Goal: Task Accomplishment & Management: Complete application form

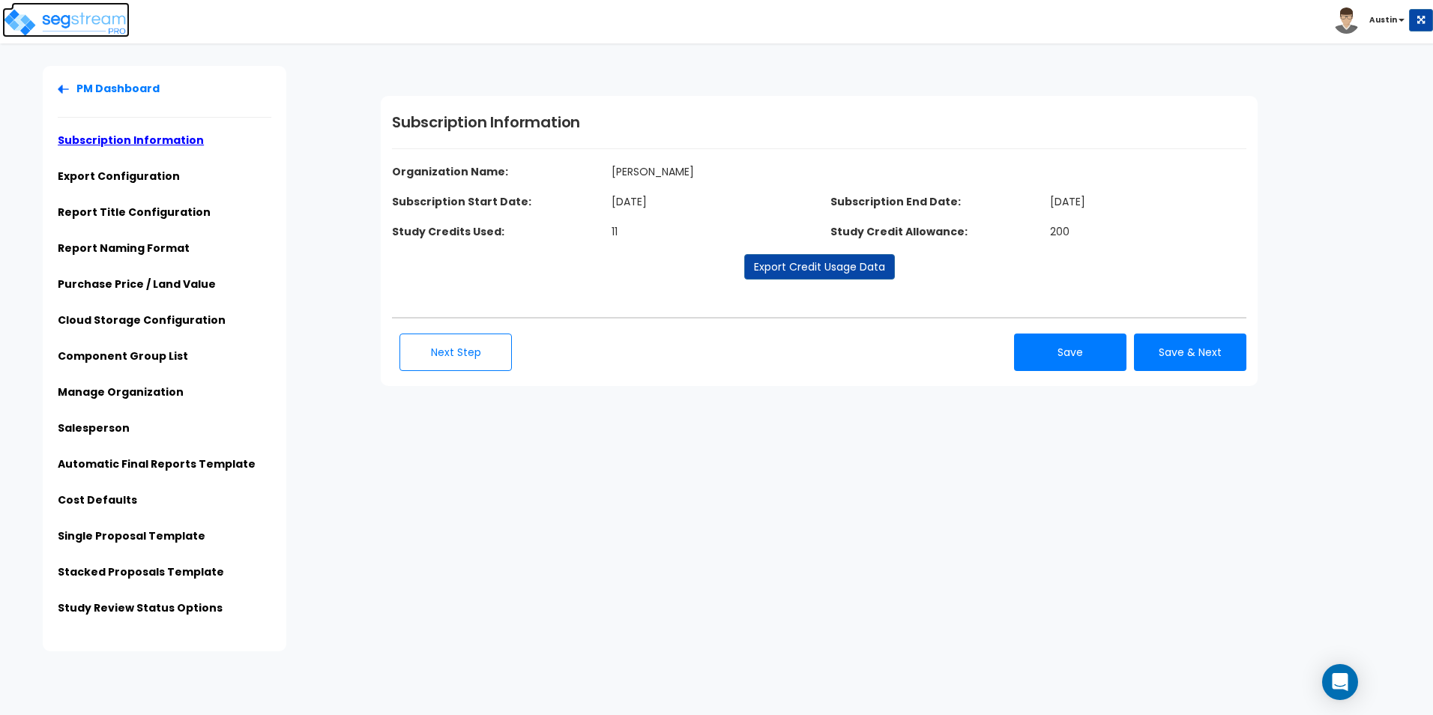
drag, startPoint x: 0, startPoint y: 0, endPoint x: 50, endPoint y: 23, distance: 55.3
click at [50, 23] on img at bounding box center [65, 22] width 127 height 30
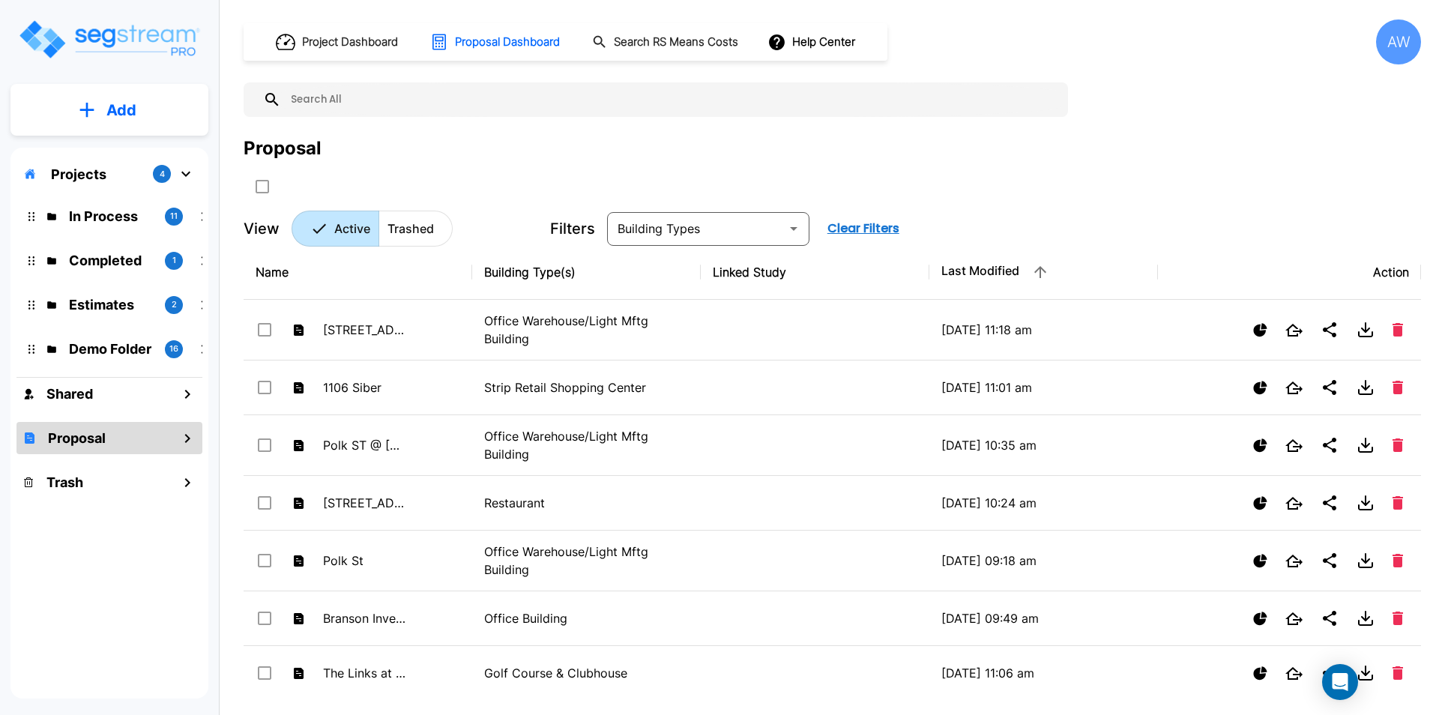
click at [98, 110] on button "Add" at bounding box center [109, 109] width 198 height 43
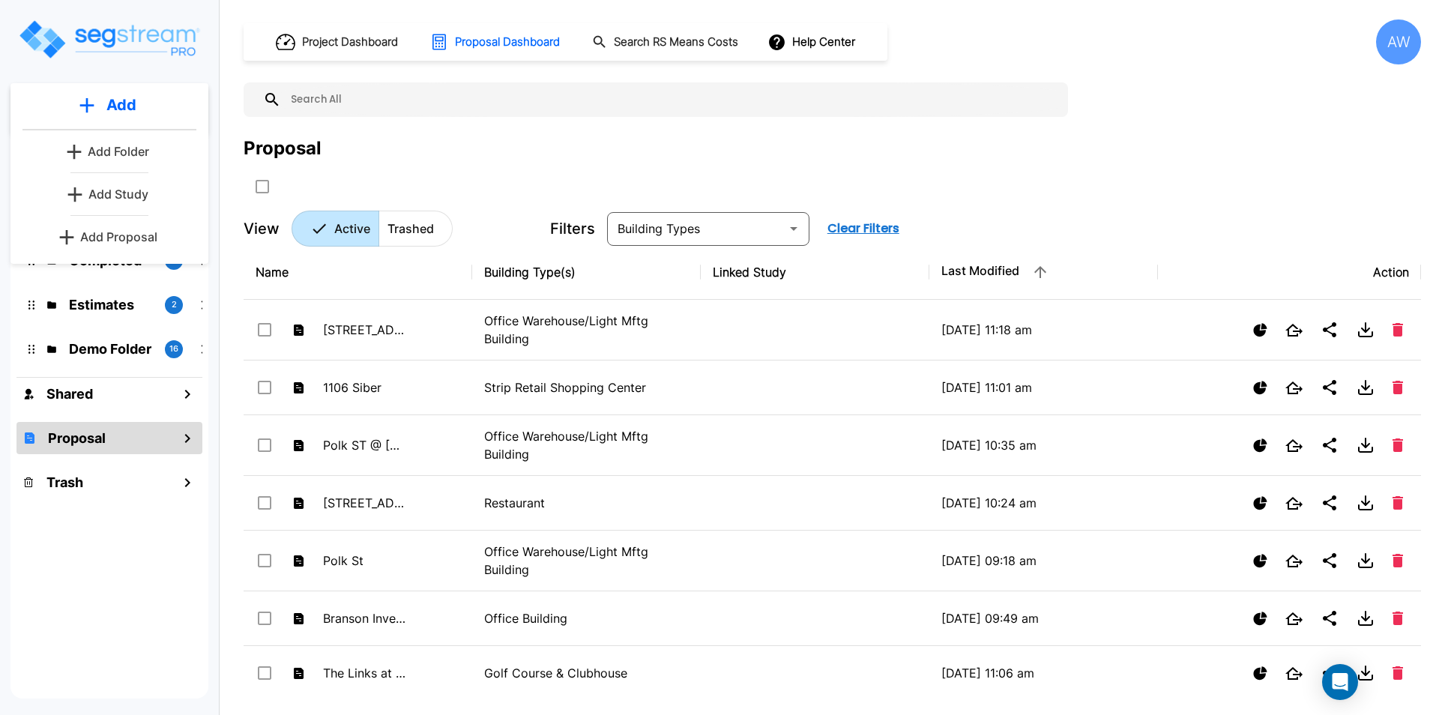
click at [112, 189] on p "Add Study" at bounding box center [118, 194] width 60 height 18
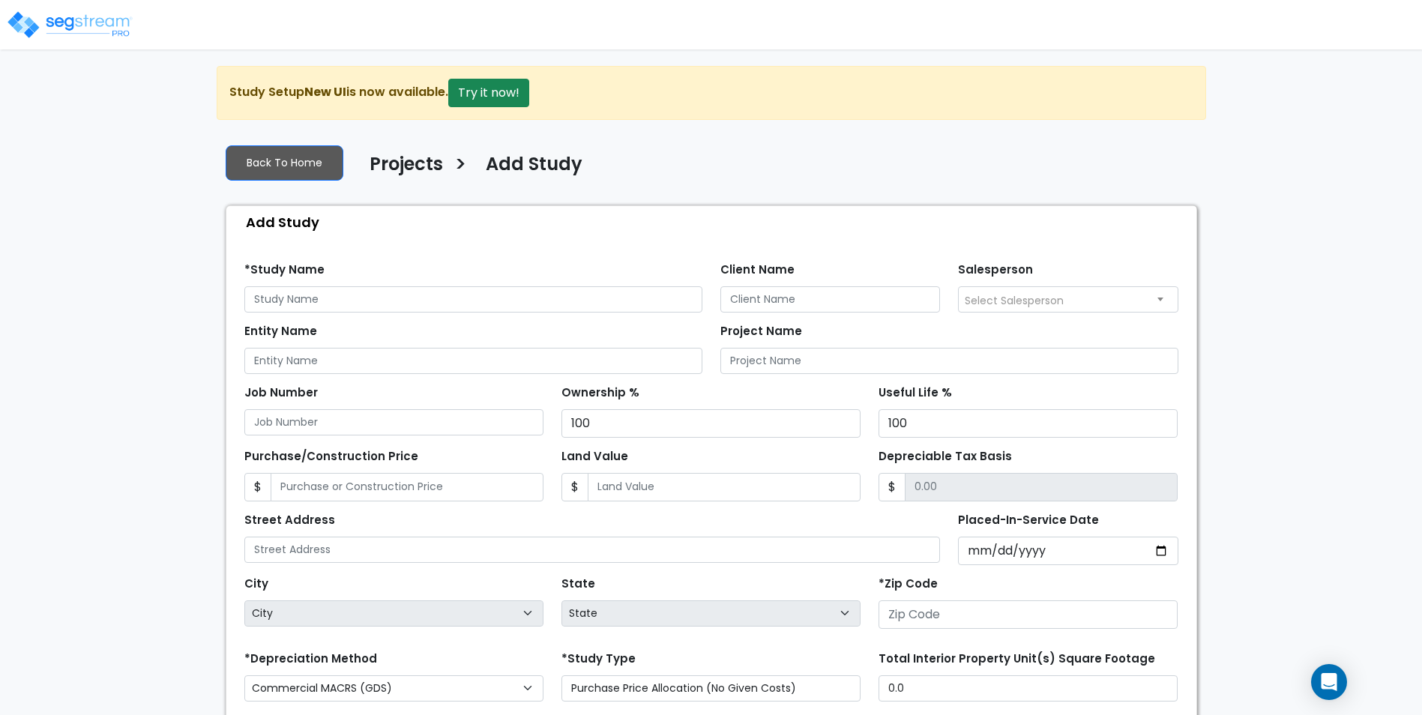
click at [62, 22] on img at bounding box center [69, 25] width 127 height 30
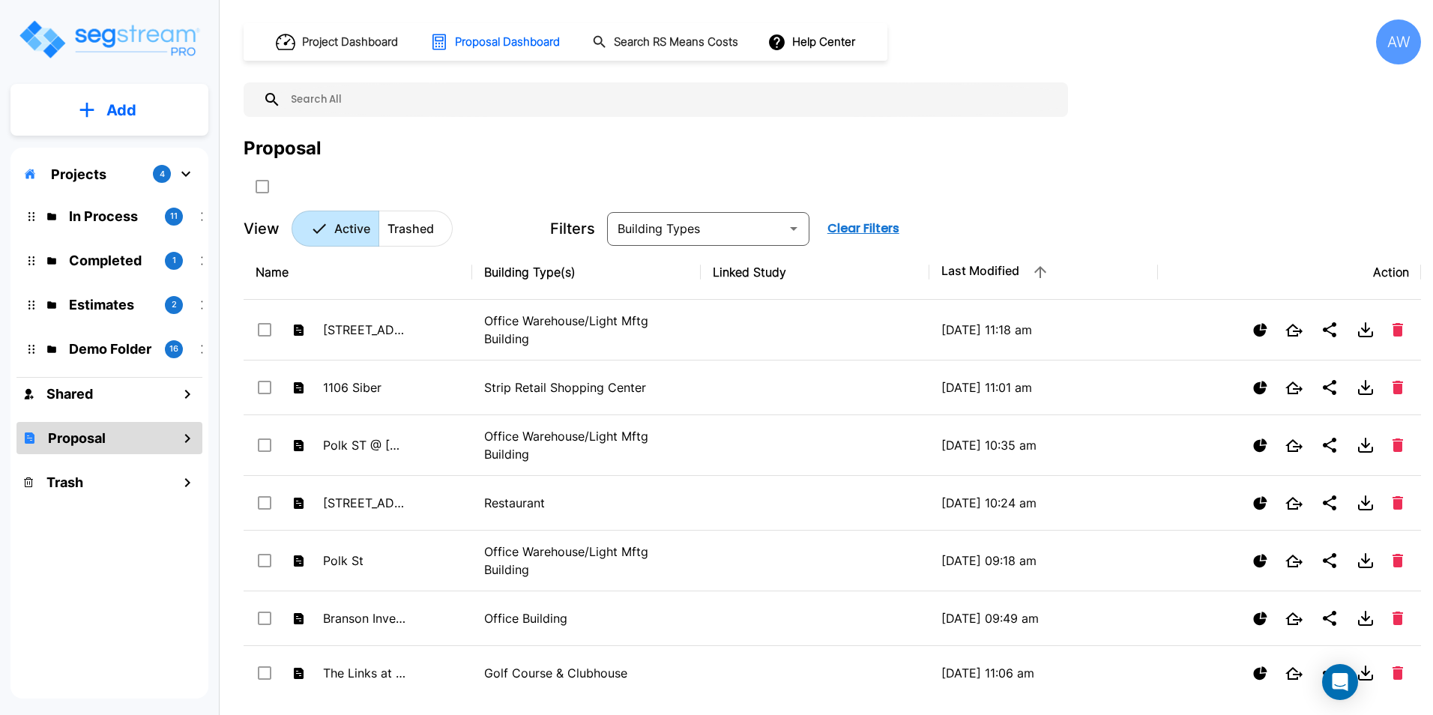
click at [97, 118] on button "Add" at bounding box center [109, 109] width 198 height 43
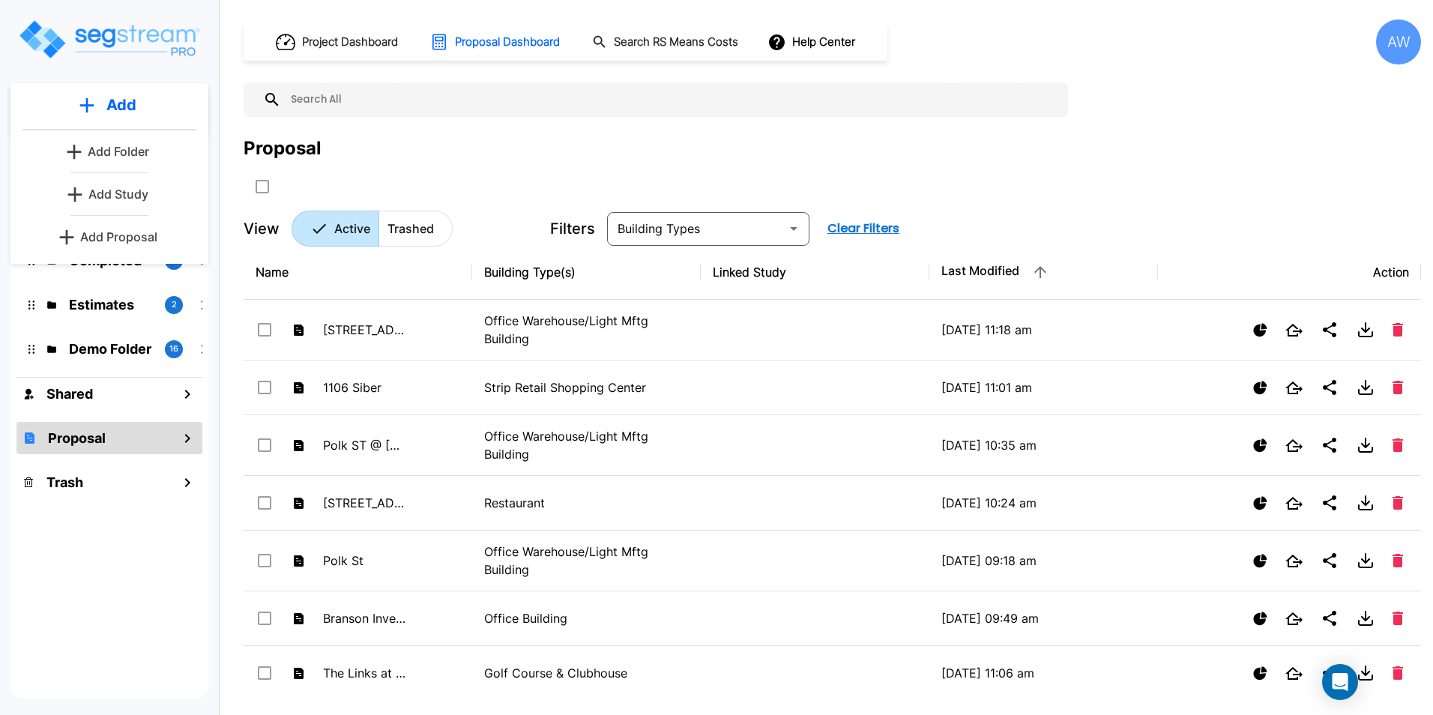
click at [124, 150] on p "Add Folder" at bounding box center [118, 151] width 61 height 18
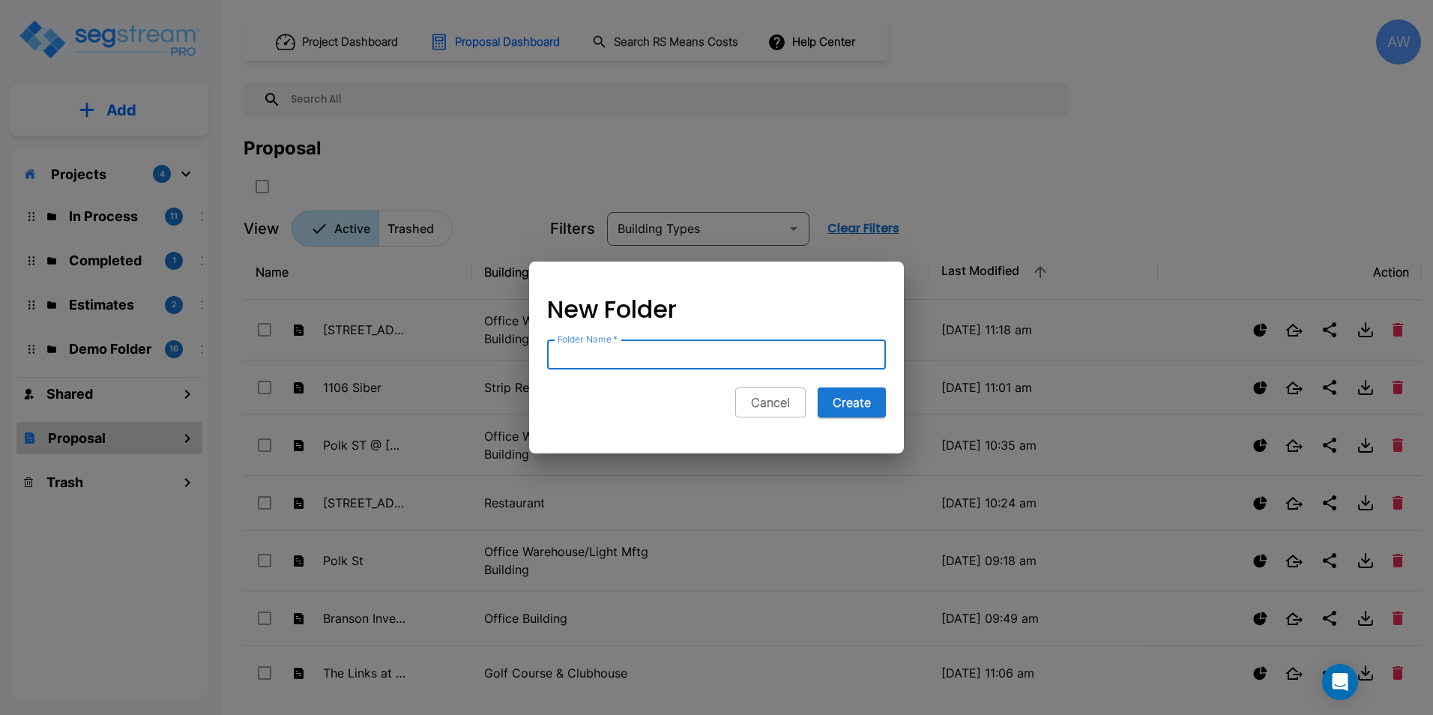
click at [627, 359] on input "Folder Name   *" at bounding box center [716, 355] width 339 height 30
type input "1"
click at [758, 398] on button "Cancel" at bounding box center [770, 403] width 70 height 30
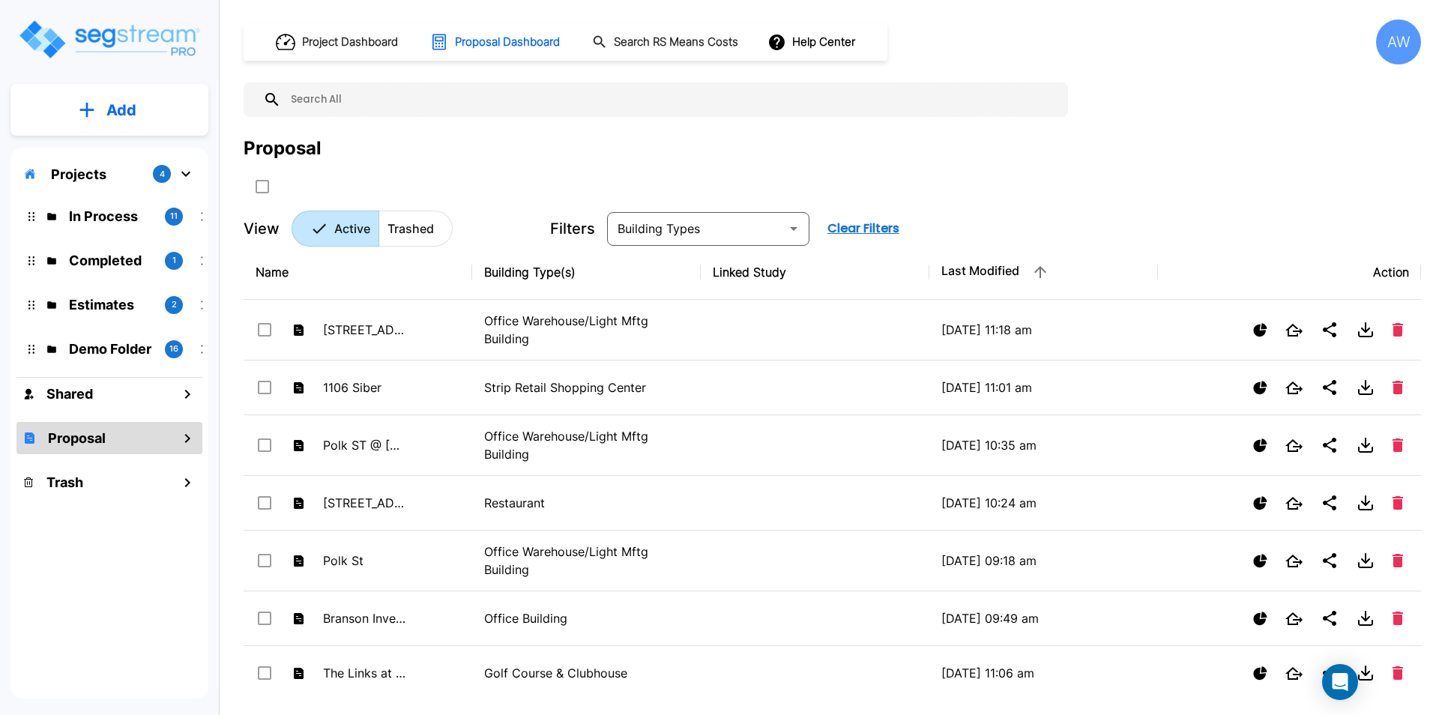
click at [112, 109] on p "Add" at bounding box center [121, 110] width 30 height 22
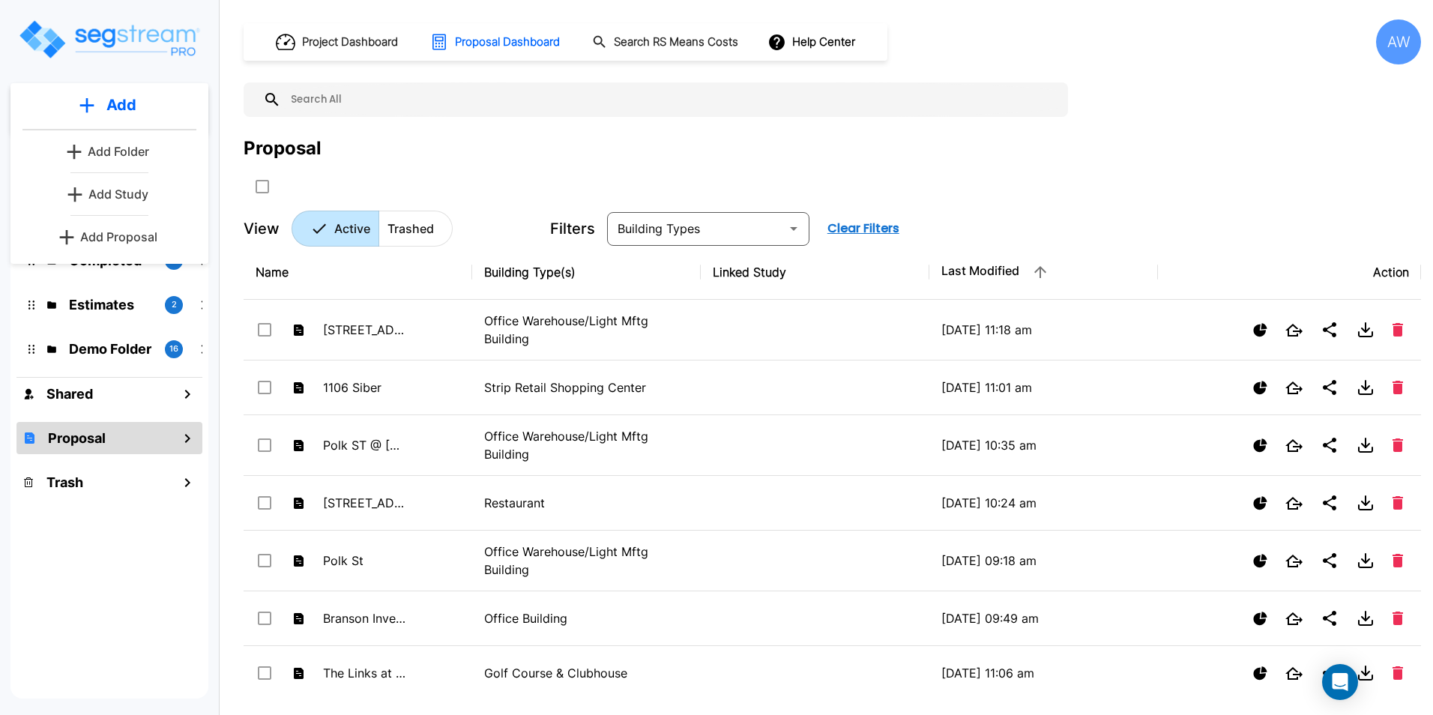
click at [107, 193] on p "Add Study" at bounding box center [118, 194] width 60 height 18
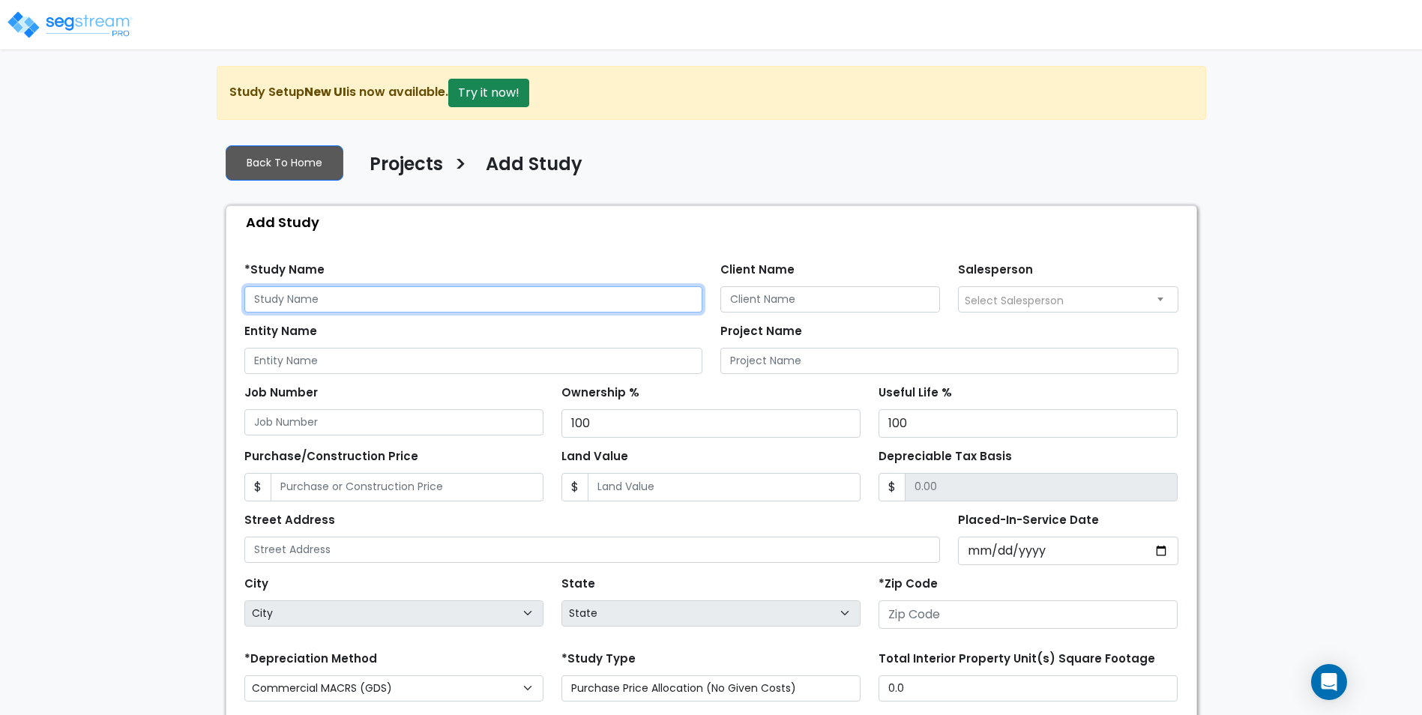
click at [280, 299] on input "text" at bounding box center [473, 299] width 458 height 26
click at [87, 26] on img at bounding box center [69, 25] width 127 height 30
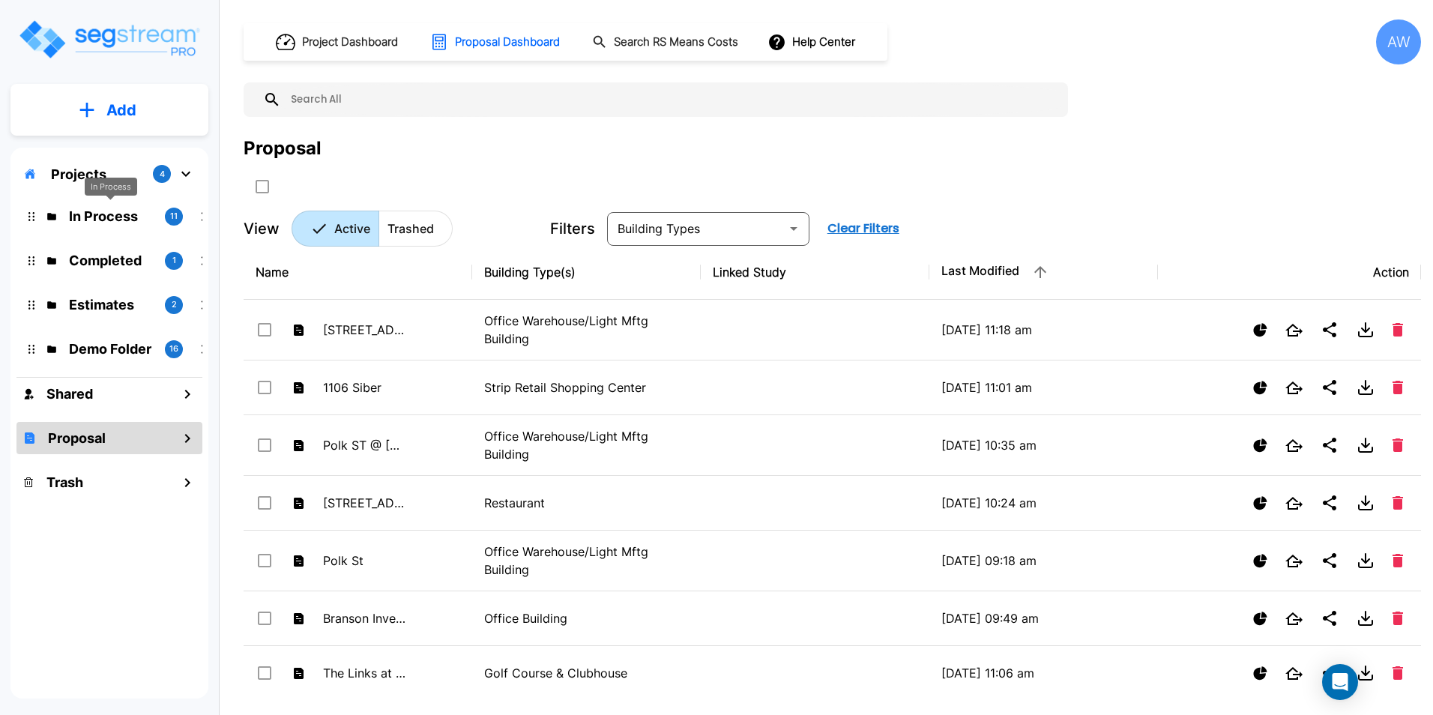
click at [96, 223] on p "In Process" at bounding box center [111, 216] width 84 height 20
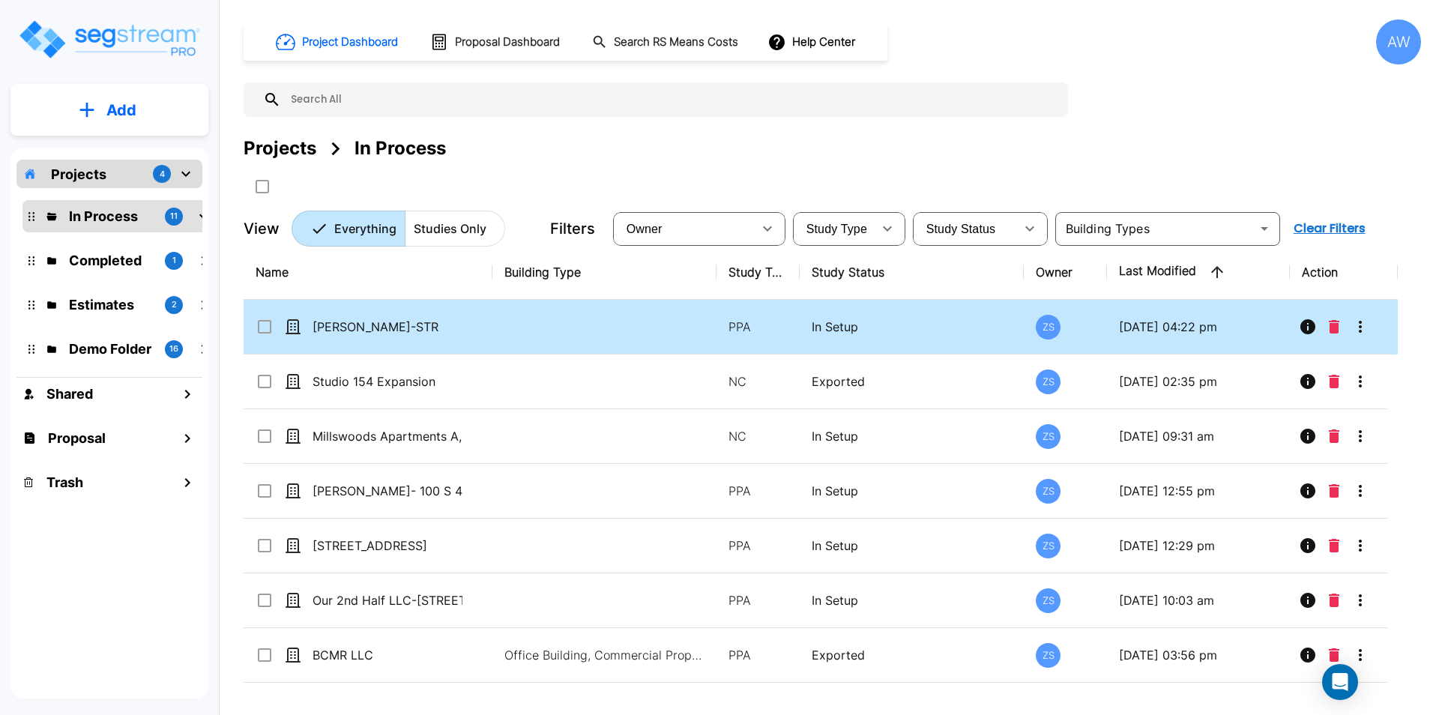
click at [427, 337] on td "Kevin Kennedy-STR" at bounding box center [368, 327] width 249 height 55
checkbox input "false"
click at [427, 337] on td "Kevin Kennedy-STR" at bounding box center [368, 327] width 249 height 55
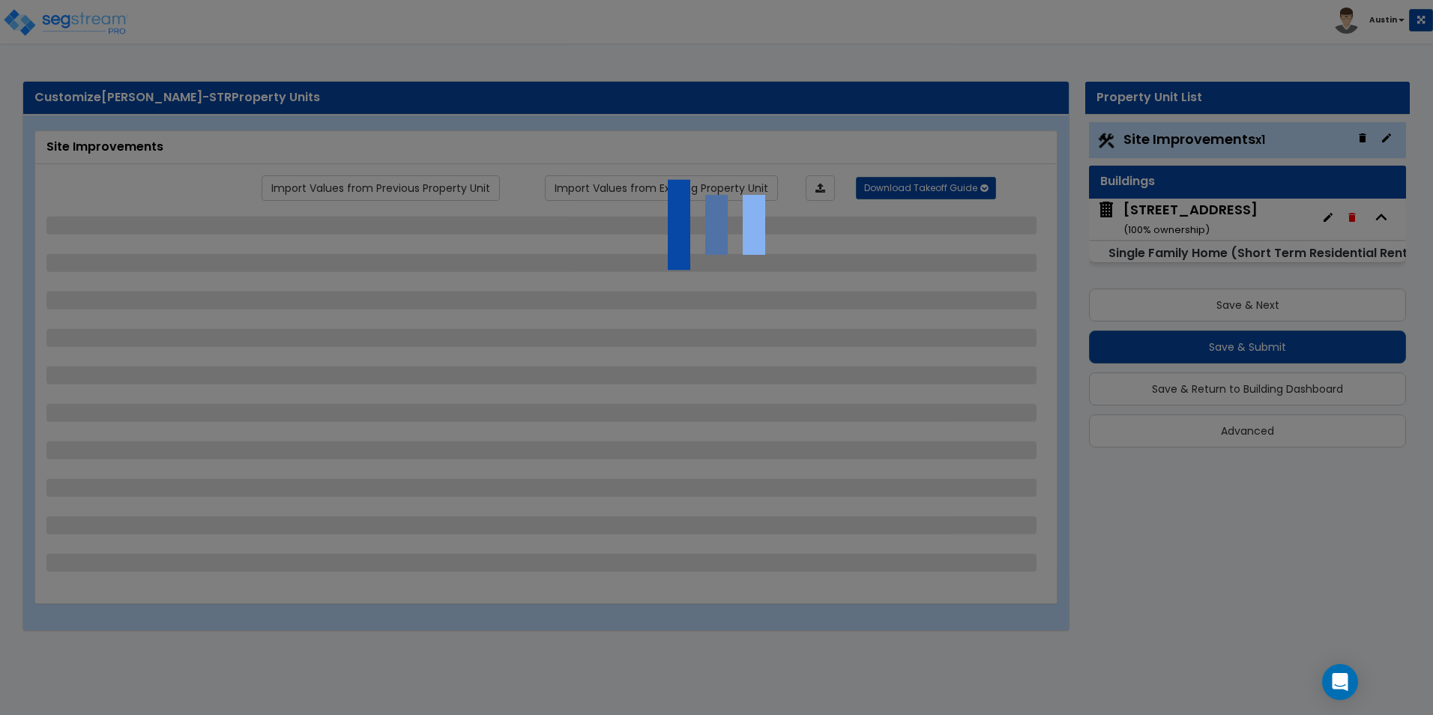
select select "2"
select select "1"
select select "3"
select select "1"
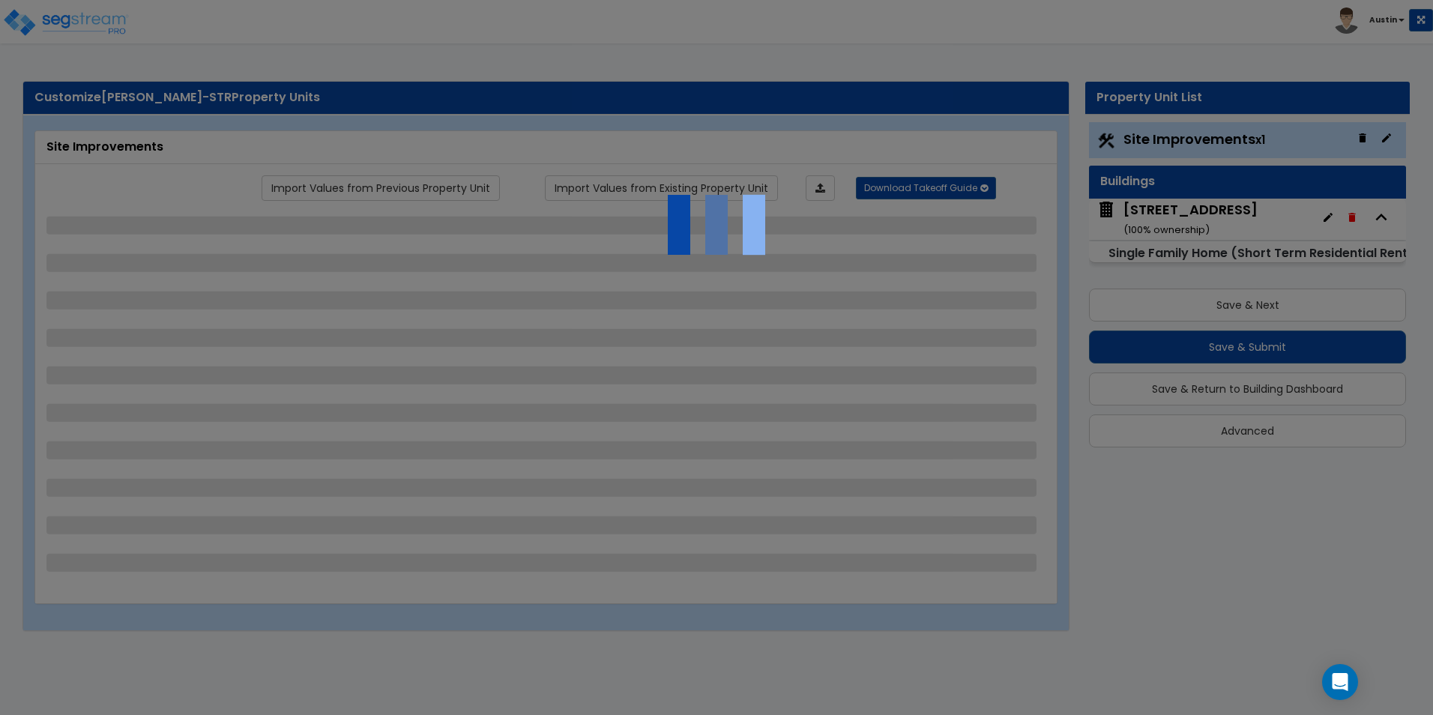
select select "1"
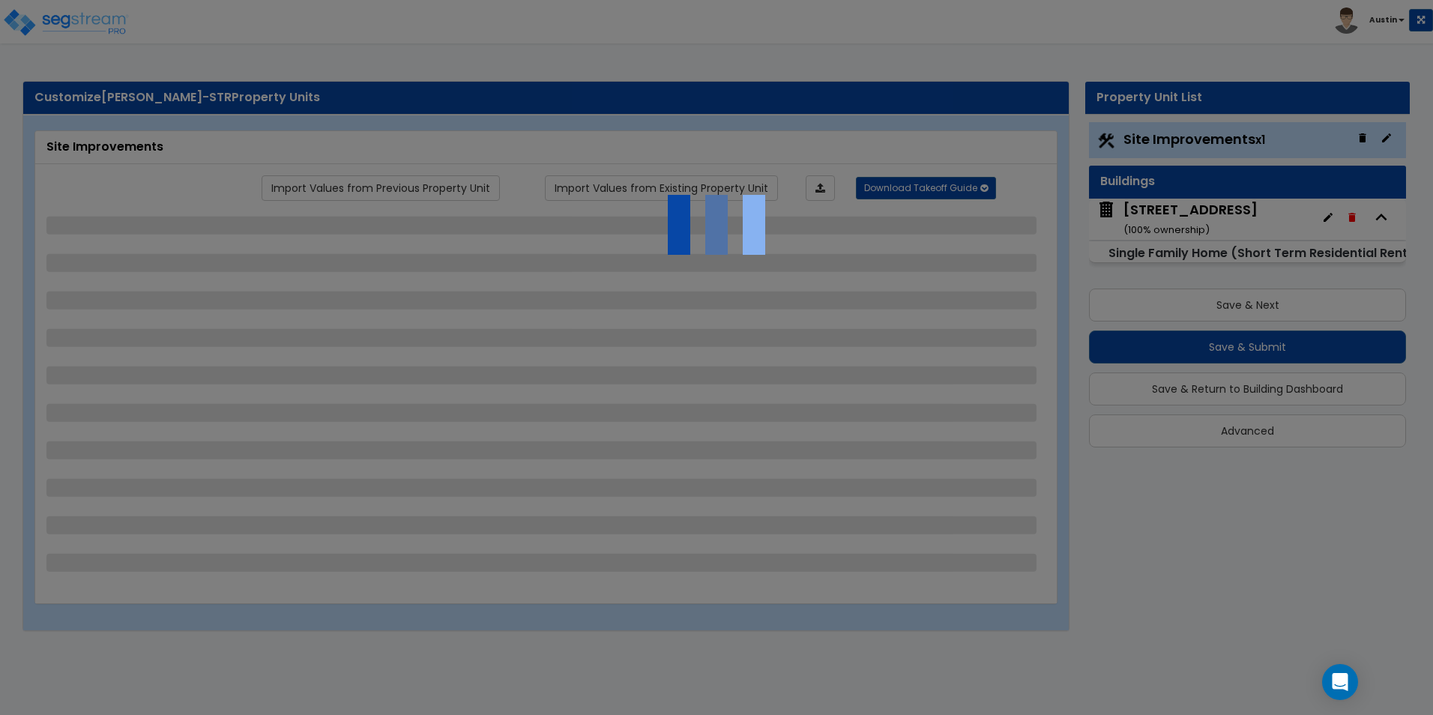
select select "2"
select select "1"
select select "2"
select select "8"
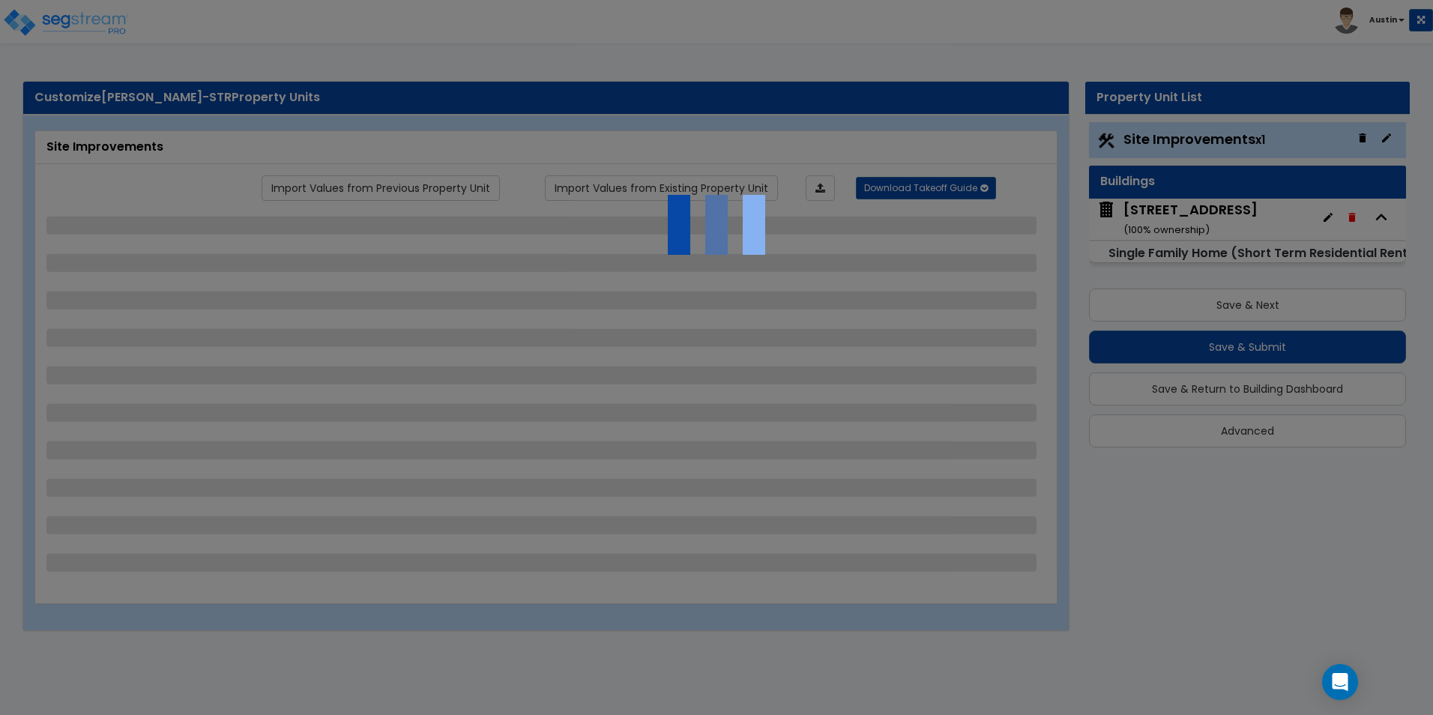
select select "5"
select select "2"
select select "3"
select select "1"
select select "2"
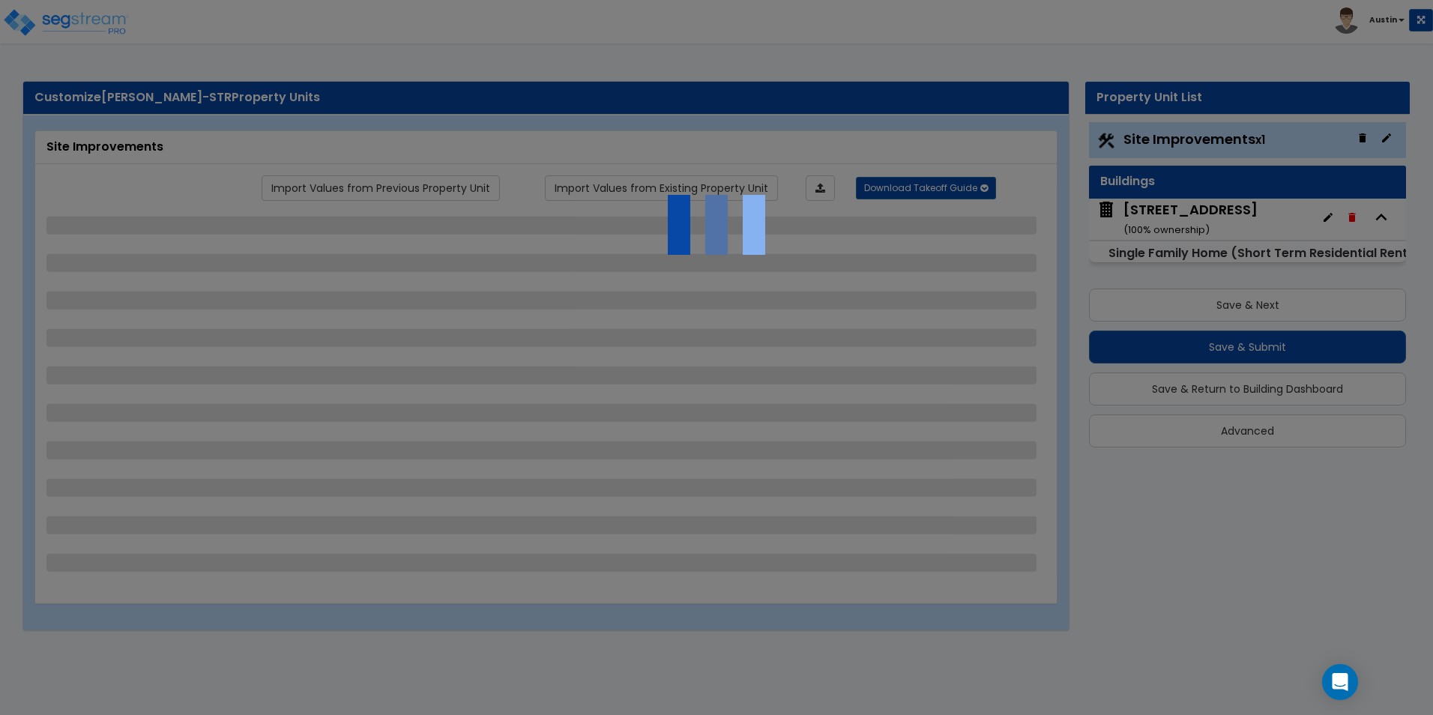
select select "1"
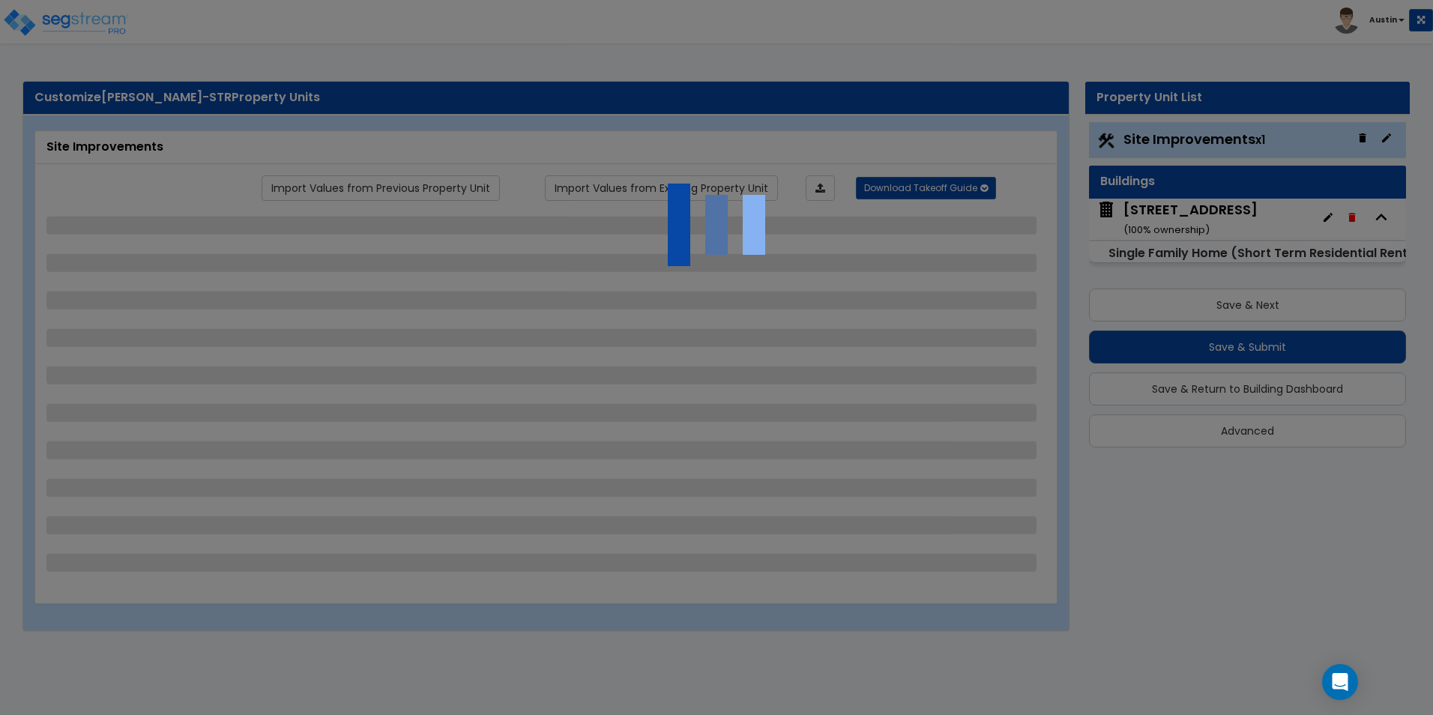
select select "2"
select select "1"
select select "3"
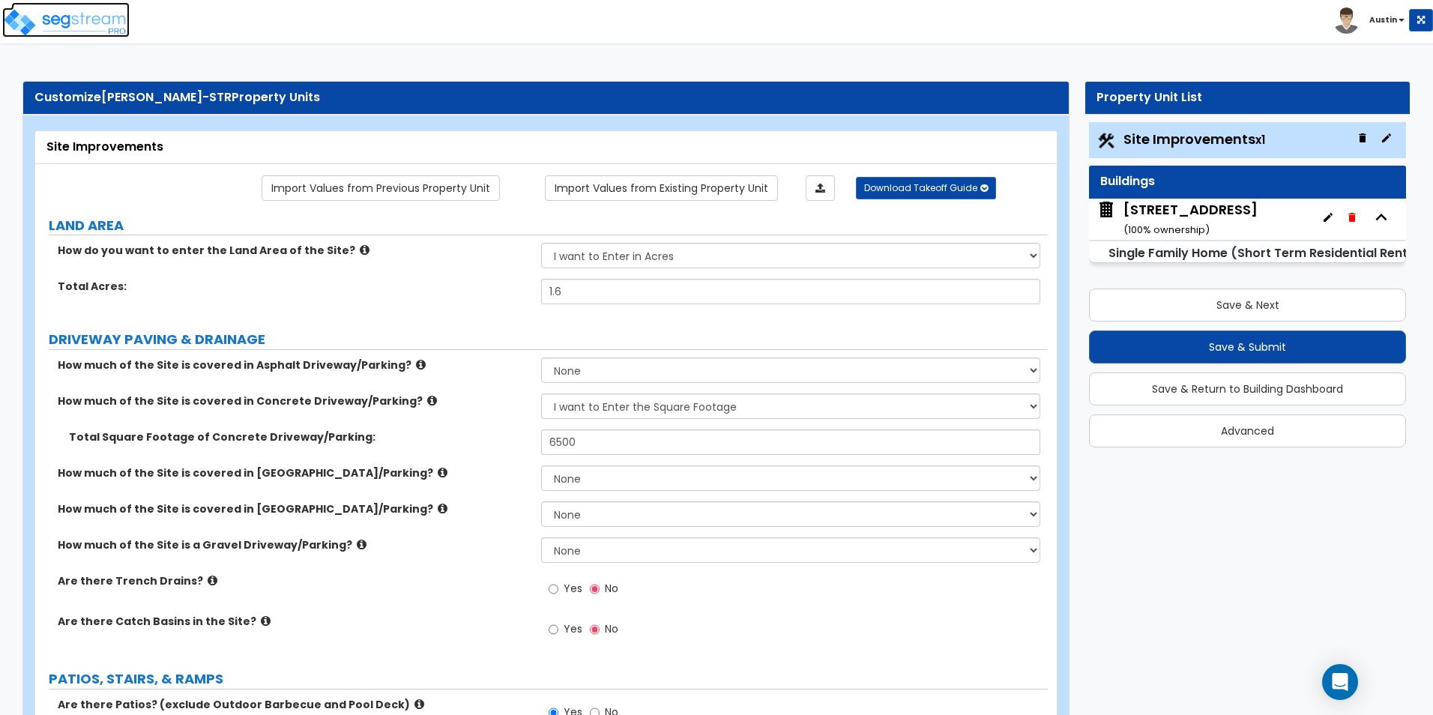
click at [80, 24] on img at bounding box center [65, 22] width 127 height 30
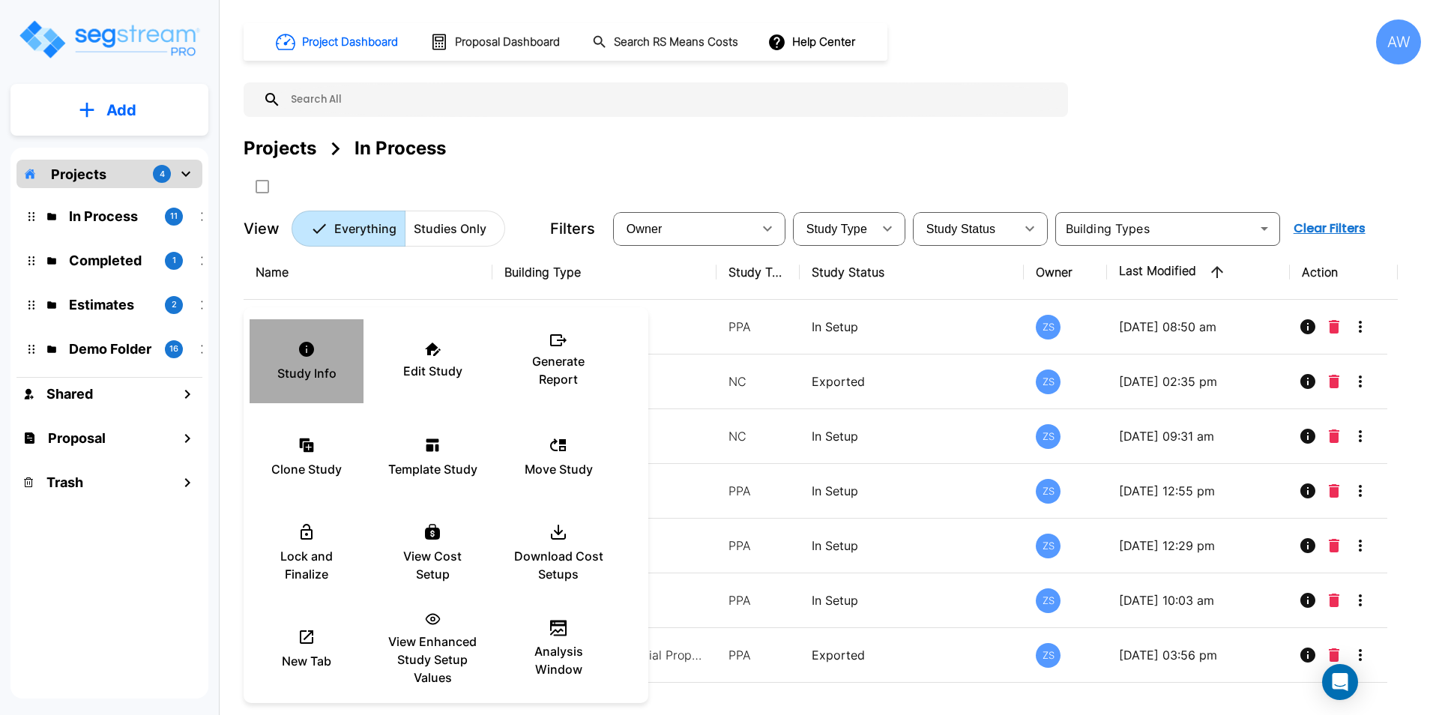
click at [308, 358] on icon at bounding box center [307, 349] width 18 height 18
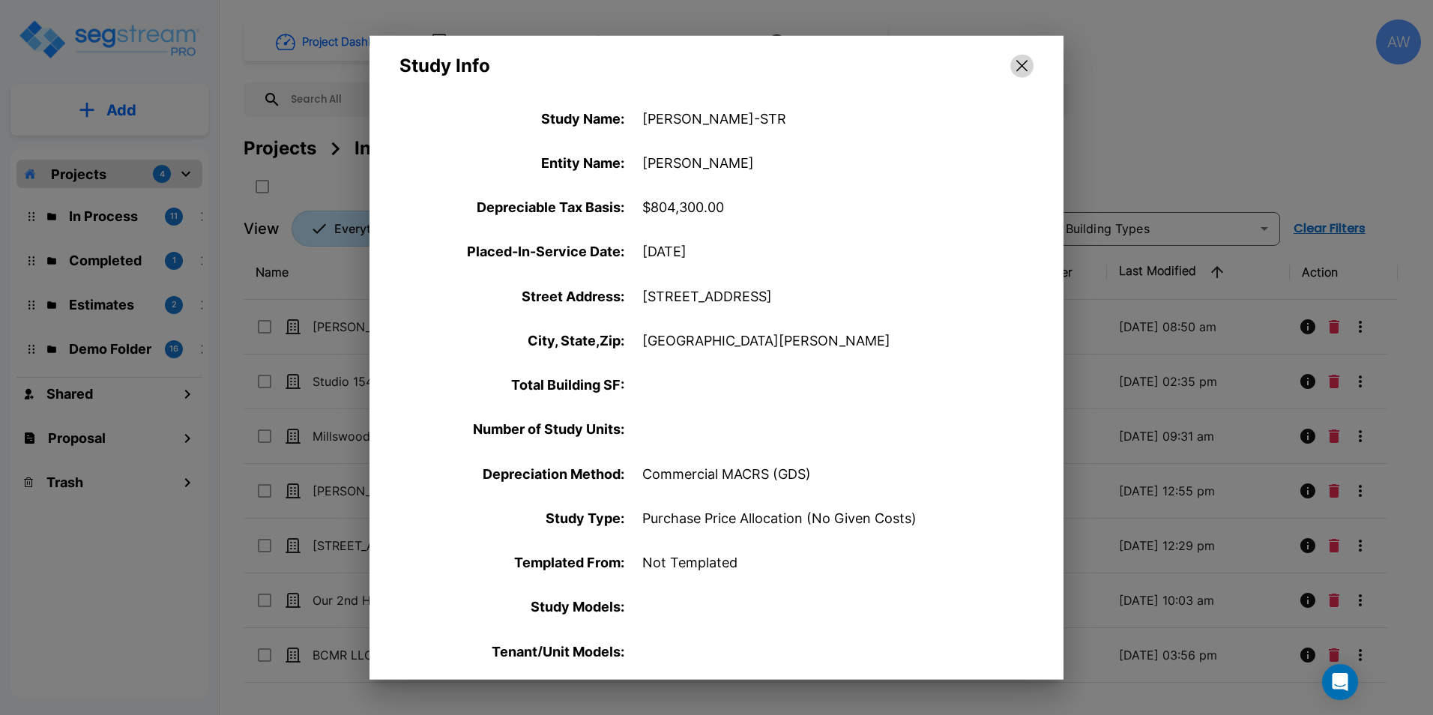
click at [1019, 63] on icon "button" at bounding box center [1022, 66] width 11 height 11
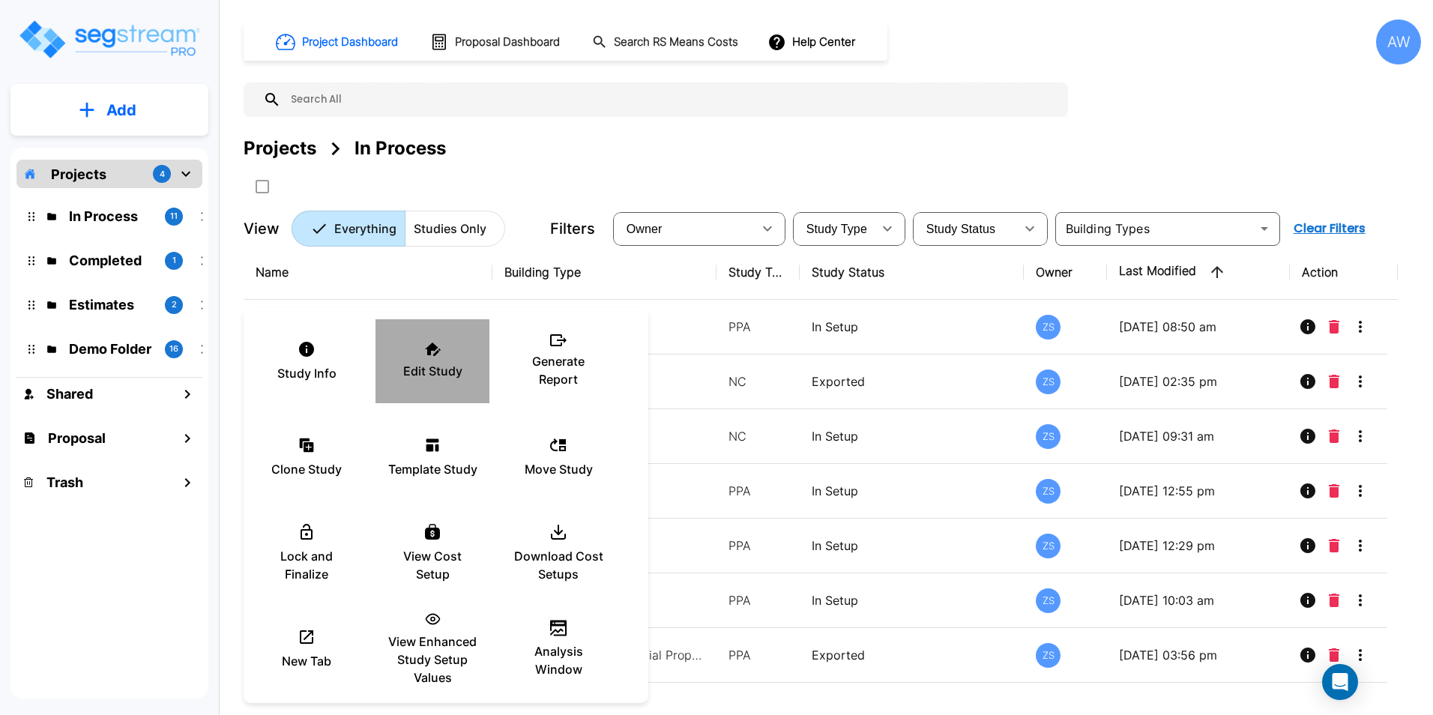
click at [420, 360] on div "Edit Study" at bounding box center [433, 361] width 90 height 75
click at [625, 148] on div at bounding box center [716, 357] width 1433 height 715
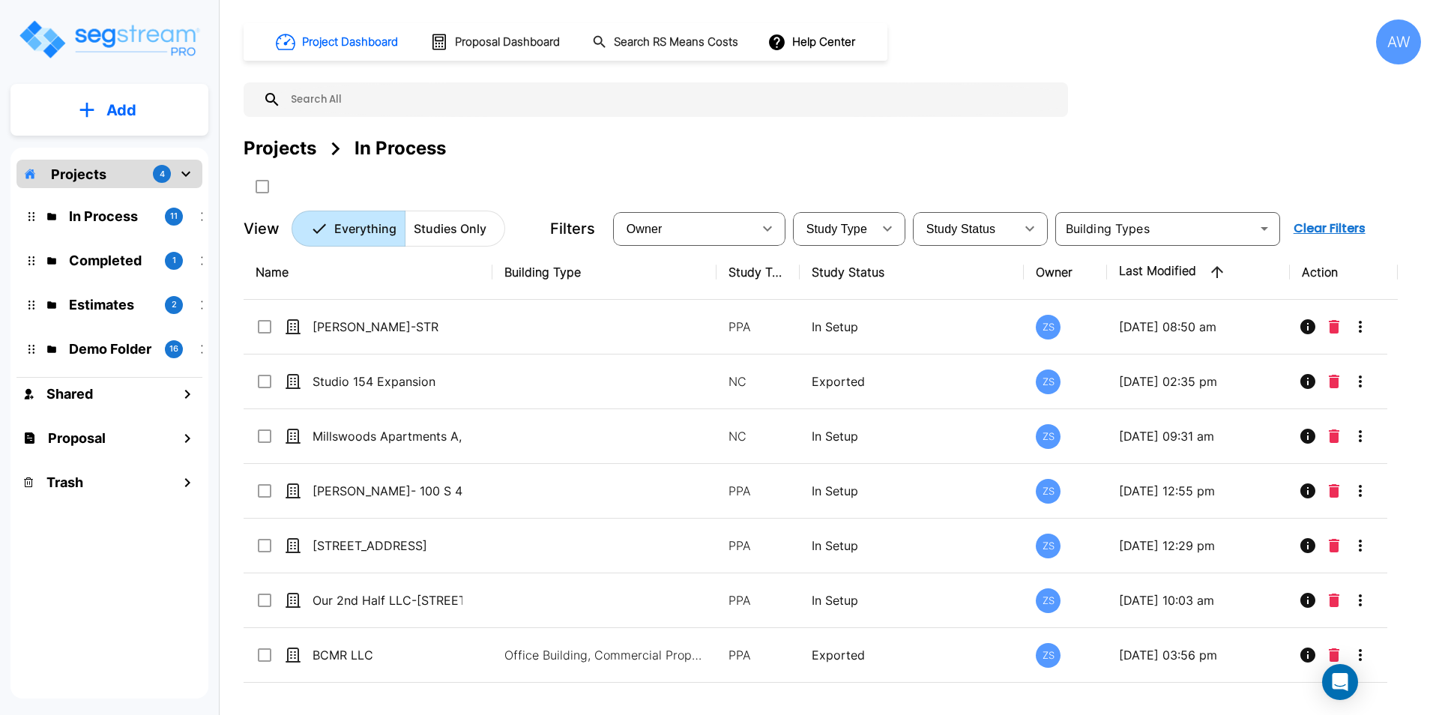
click at [91, 100] on button "Add" at bounding box center [109, 109] width 198 height 43
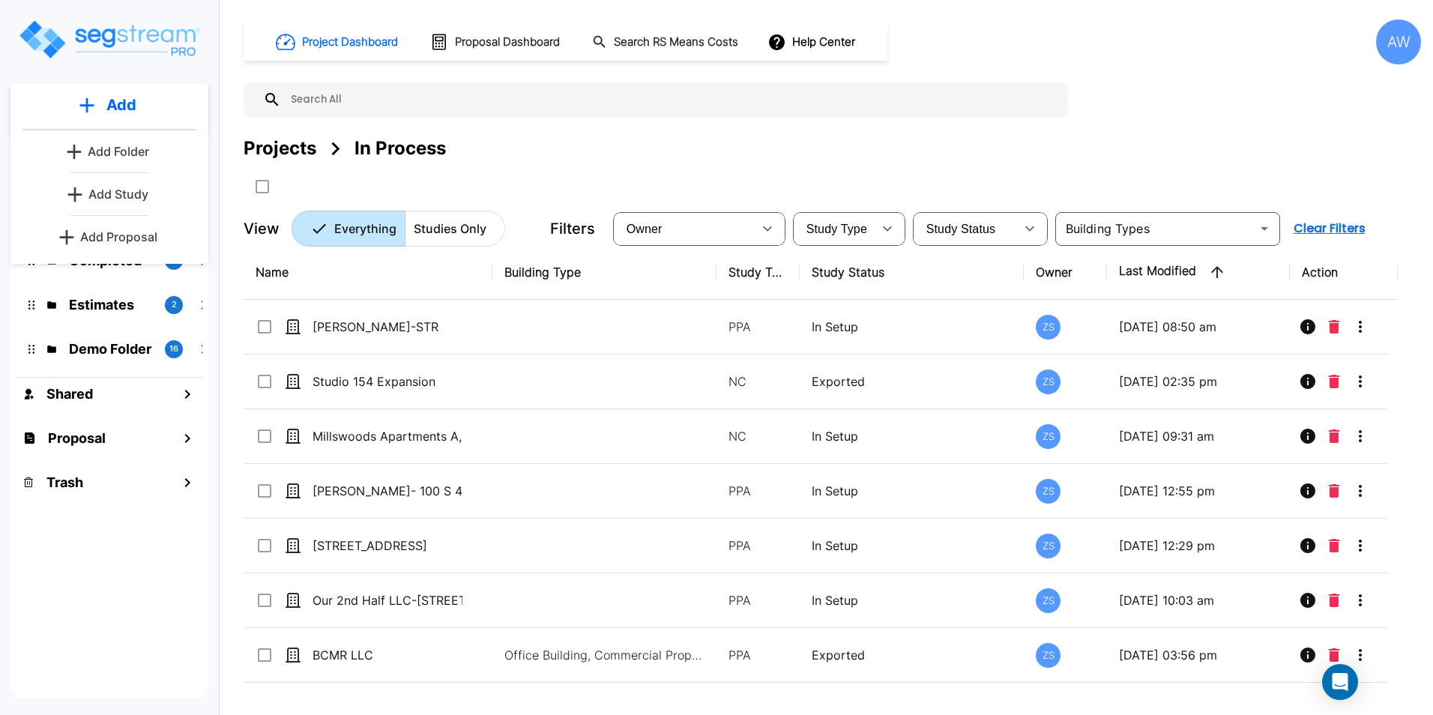
click at [109, 151] on p "Add Folder" at bounding box center [118, 151] width 61 height 18
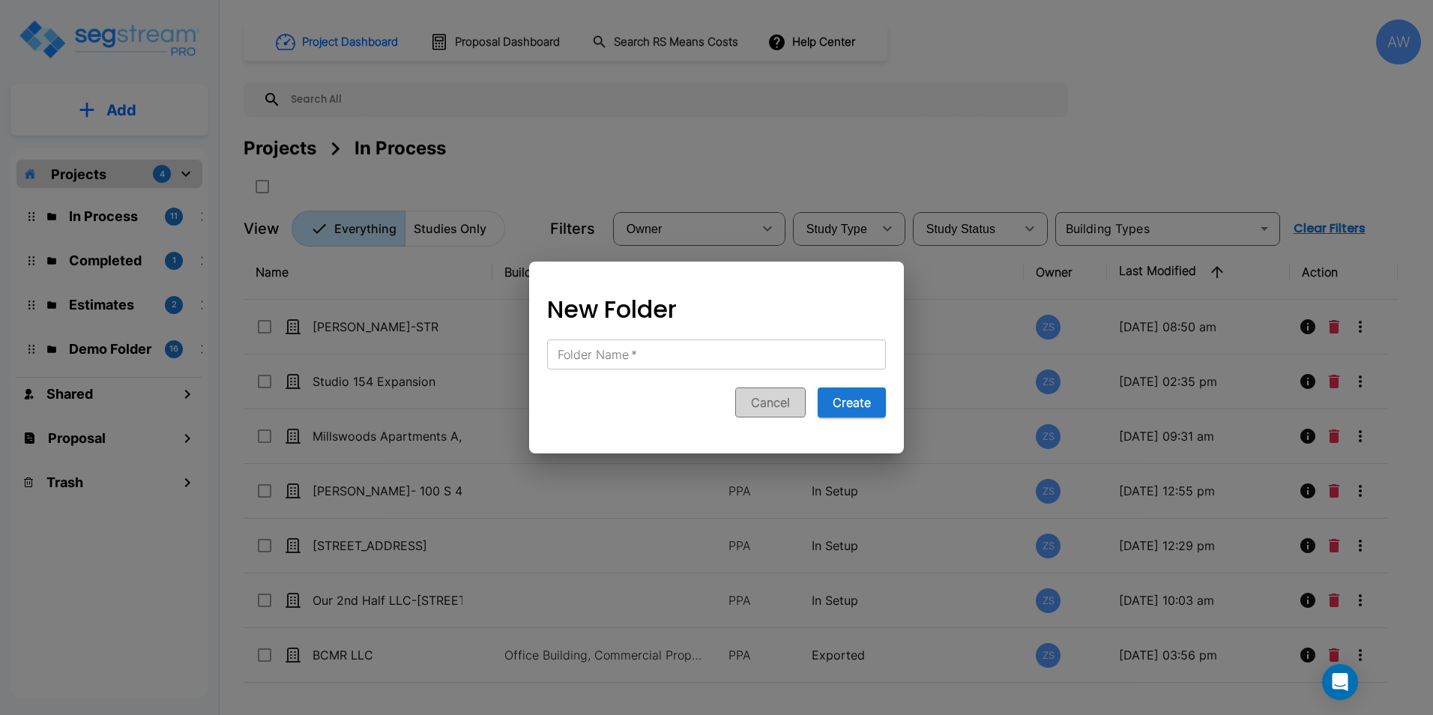
drag, startPoint x: 765, startPoint y: 397, endPoint x: 335, endPoint y: 206, distance: 470.9
click at [765, 397] on button "Cancel" at bounding box center [770, 403] width 70 height 30
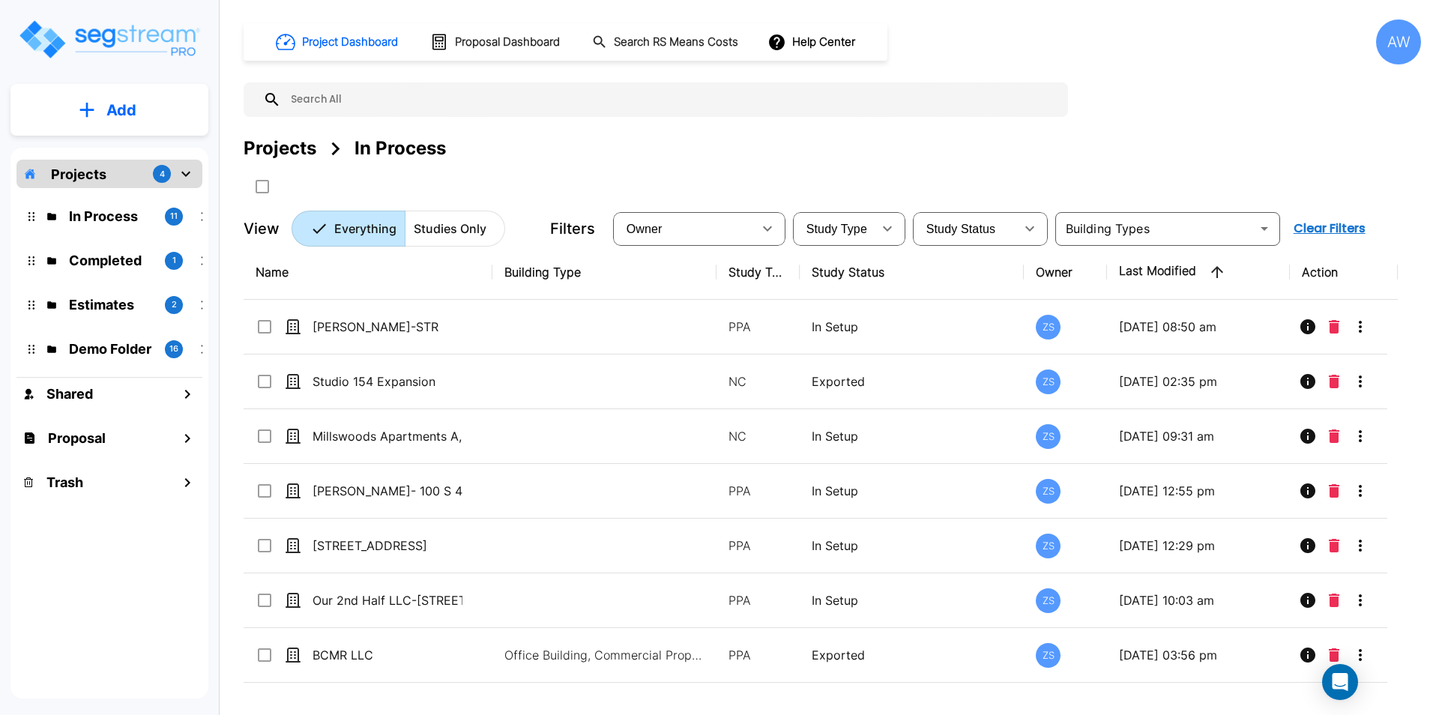
click at [154, 117] on button "Add" at bounding box center [109, 109] width 198 height 43
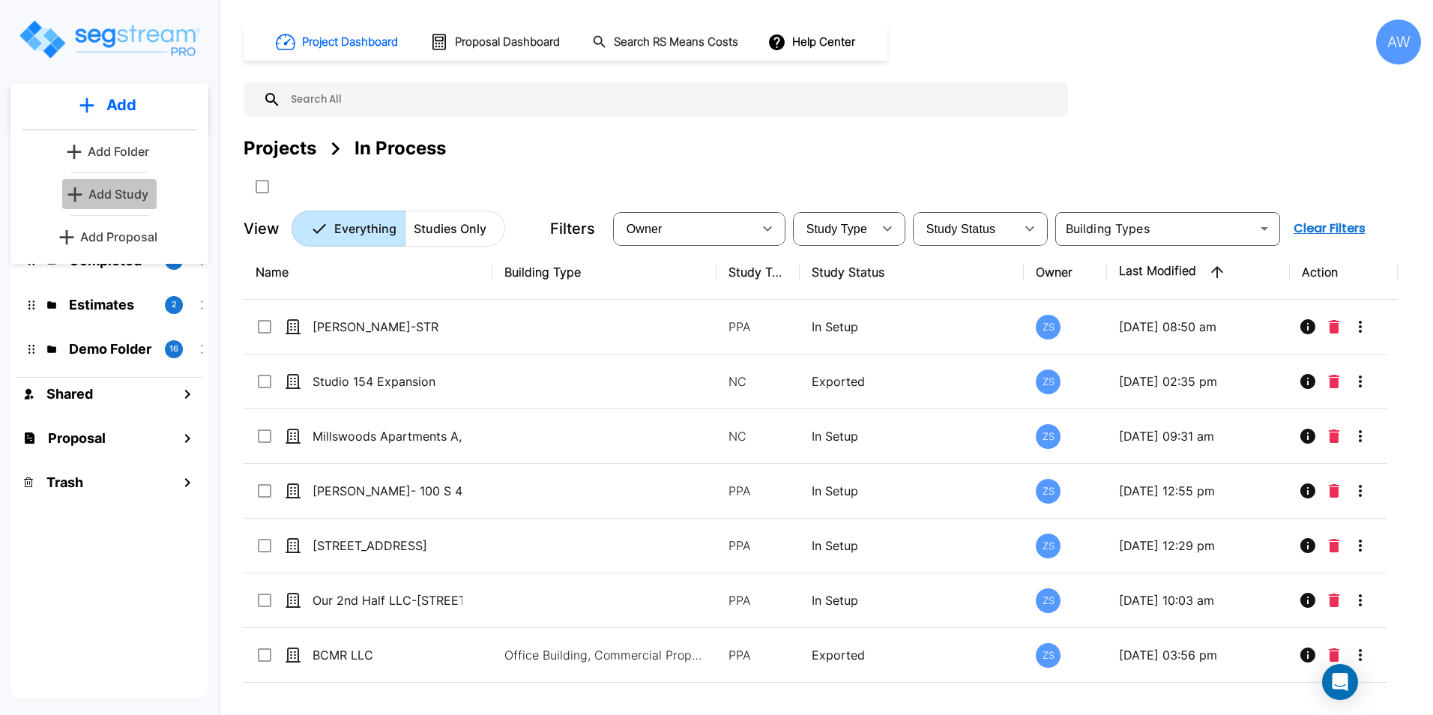
click at [102, 179] on link "Add Study" at bounding box center [109, 194] width 94 height 30
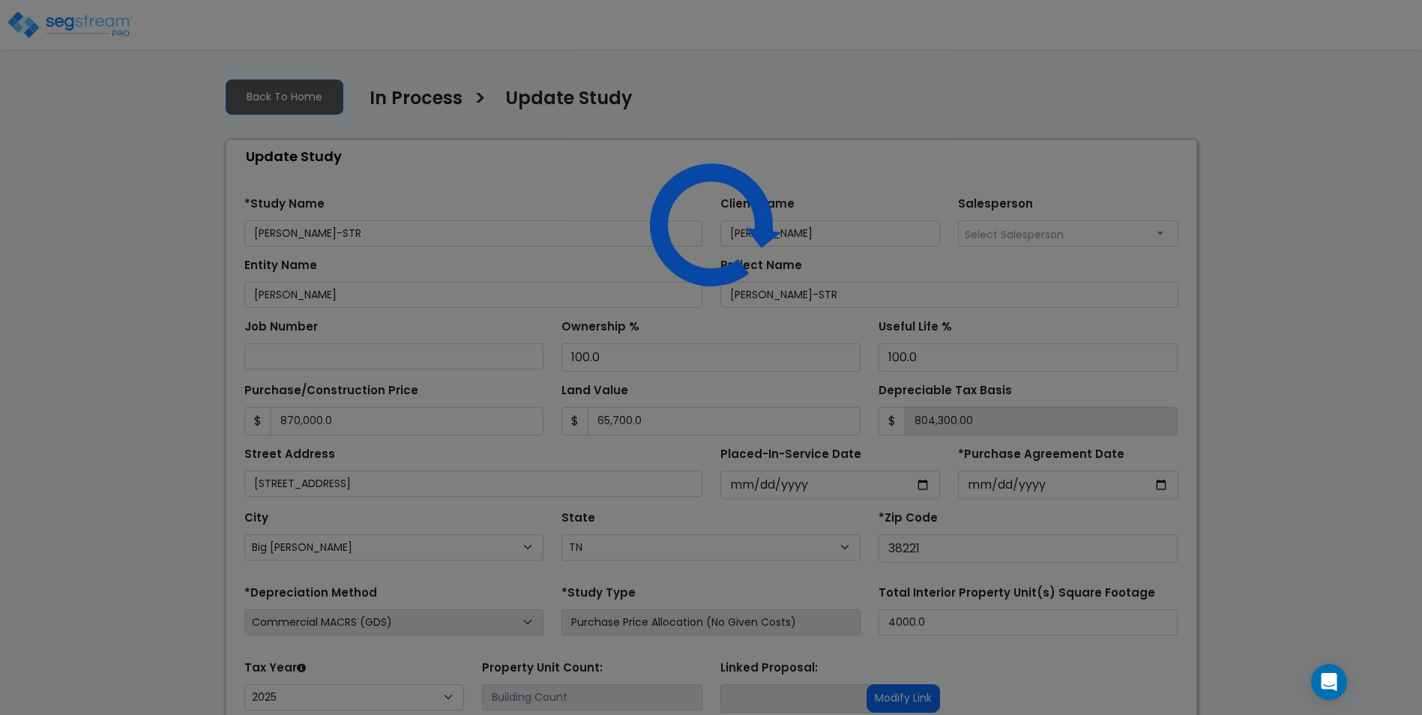
select select "TN"
select select "2025"
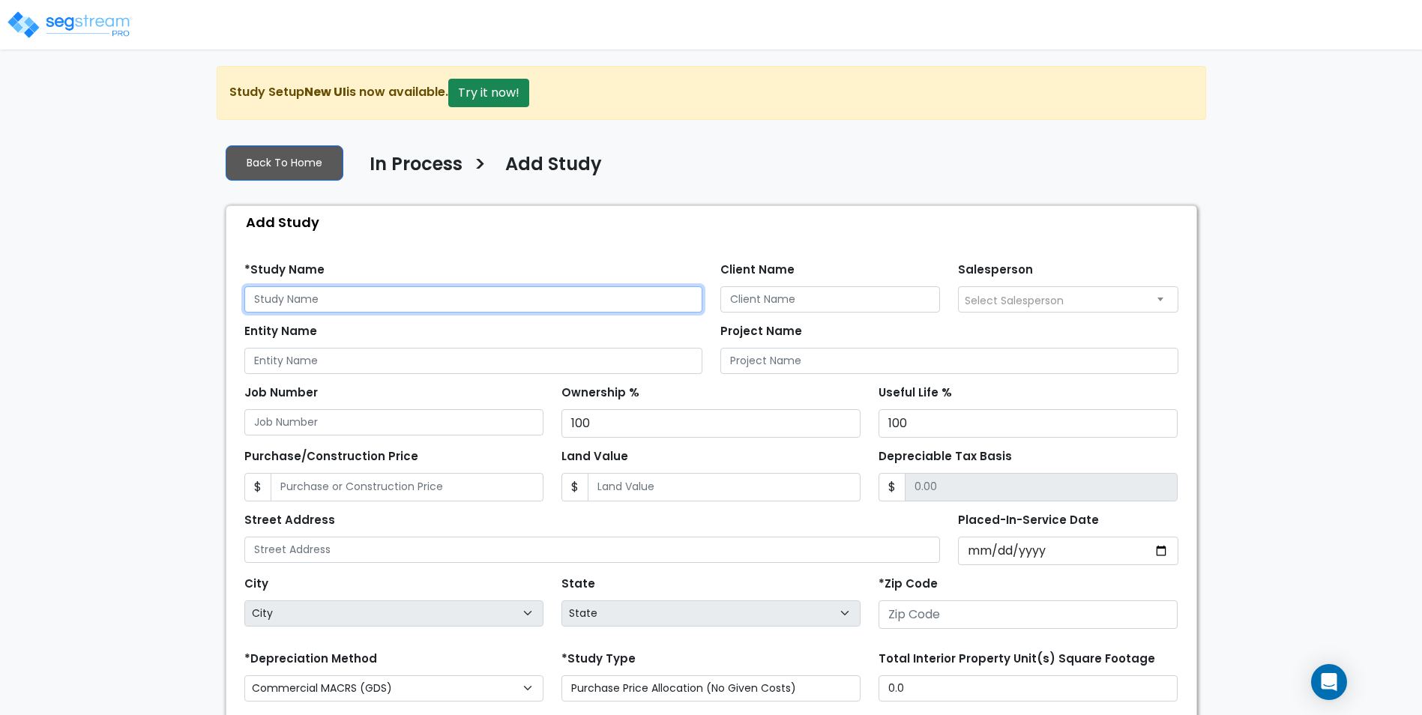
click at [442, 293] on input "text" at bounding box center [473, 299] width 458 height 26
type input "116 Creekridge Road"
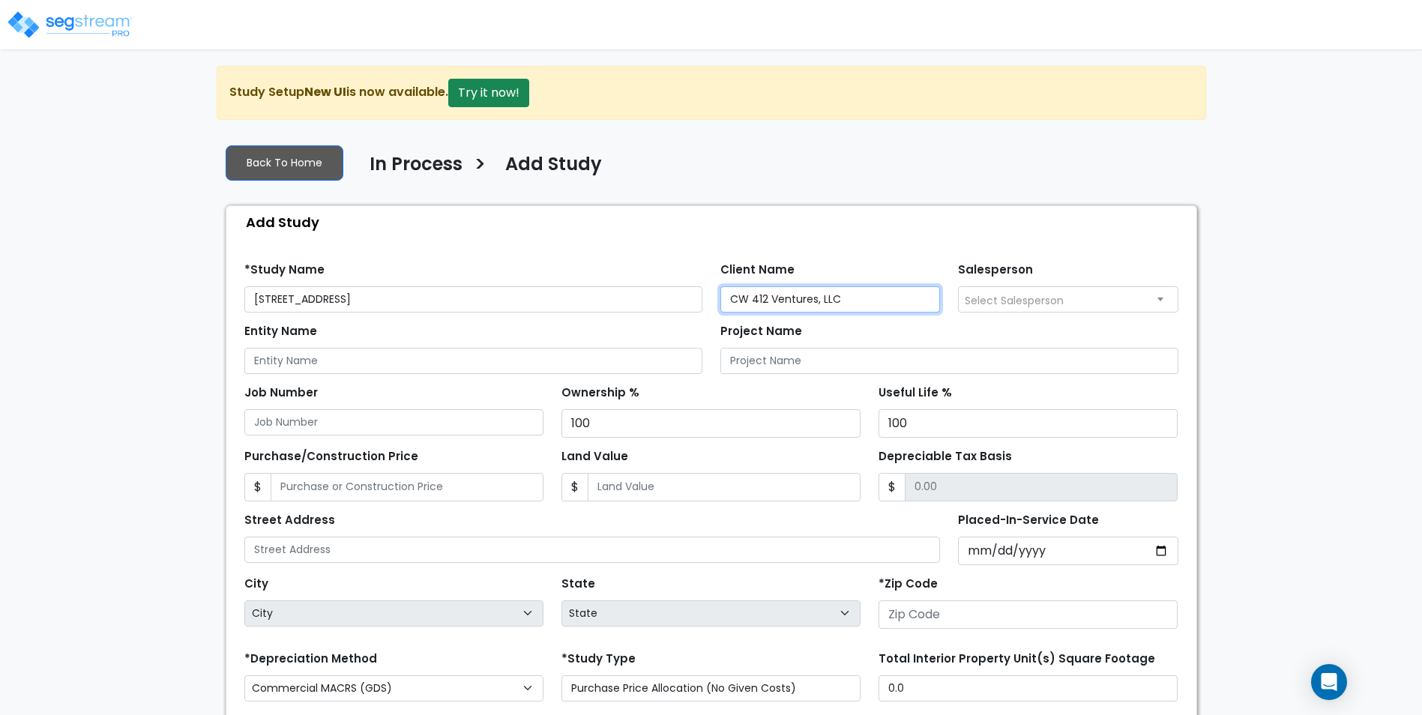
type input "CW 412 Ventures, LLC"
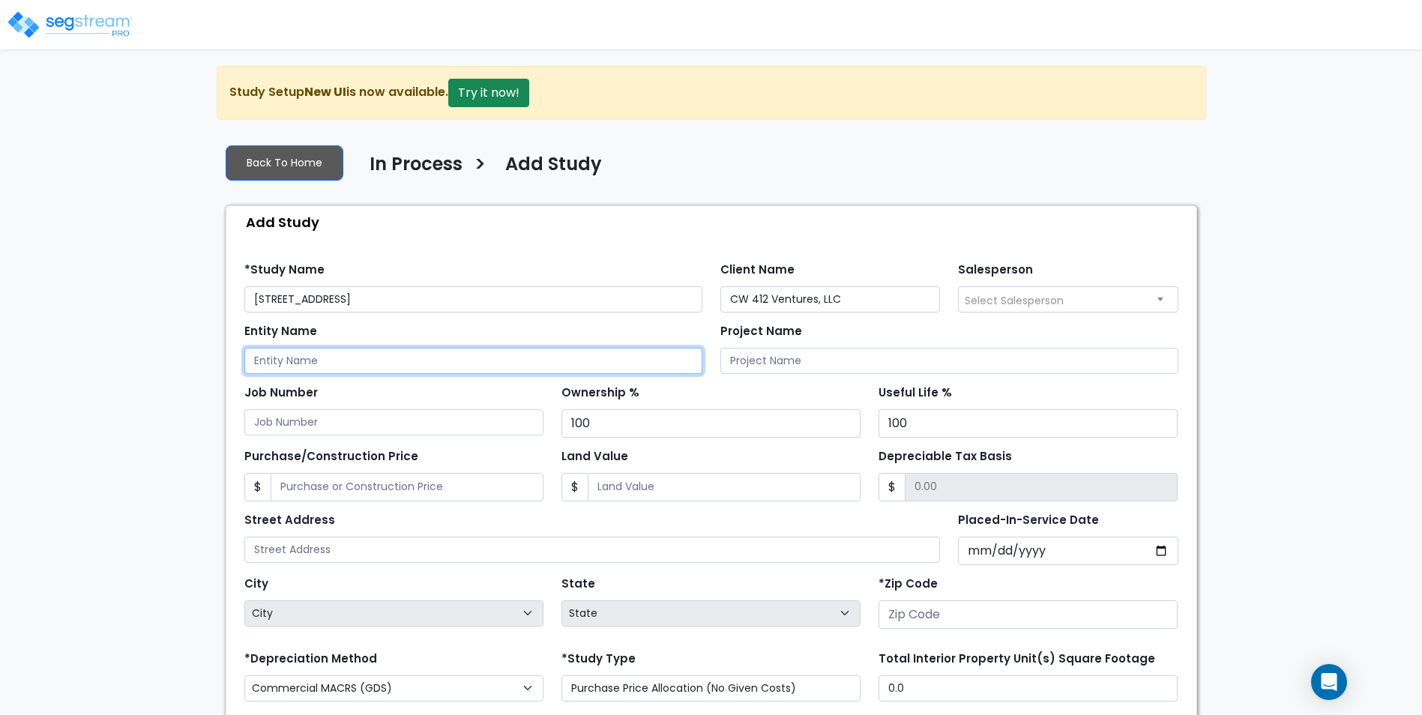
paste input "CW 412 Ventures, LLC"
type input "CW 412 Ventures, LLC"
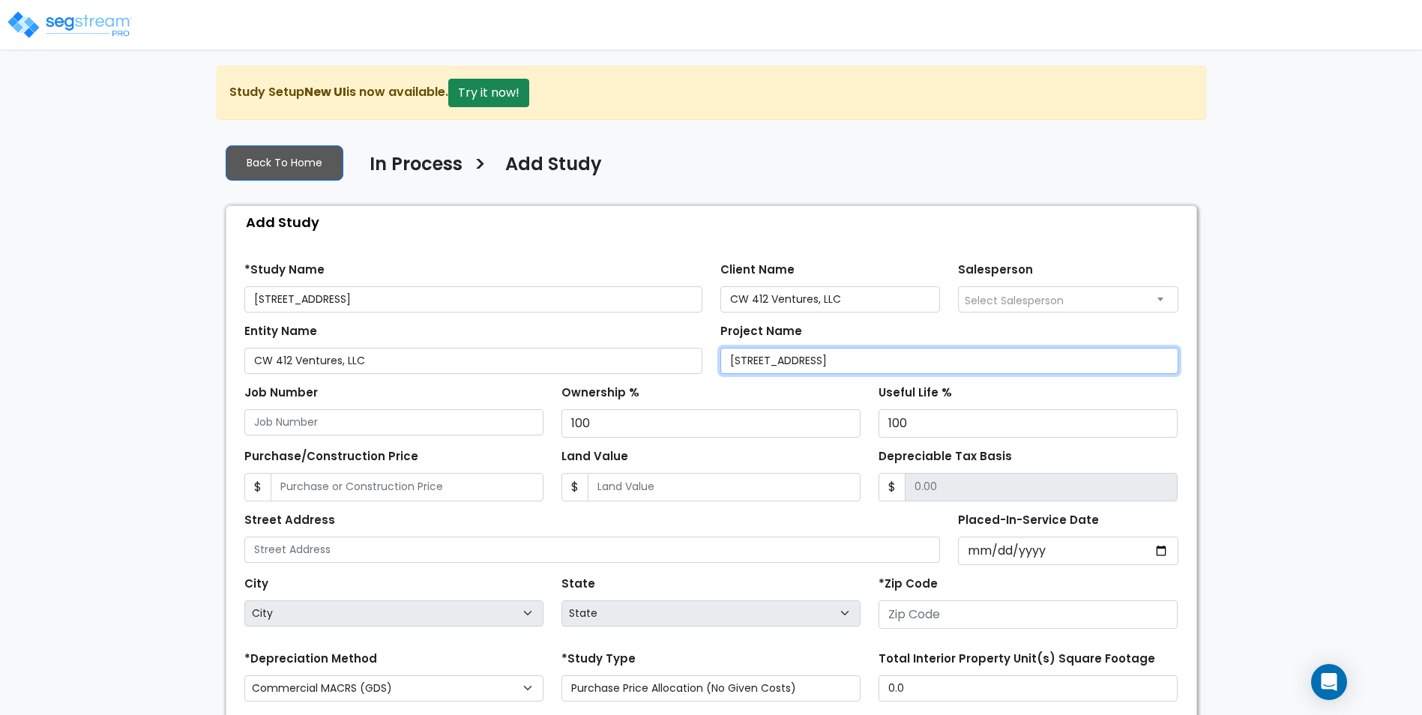
type input "[STREET_ADDRESS]"
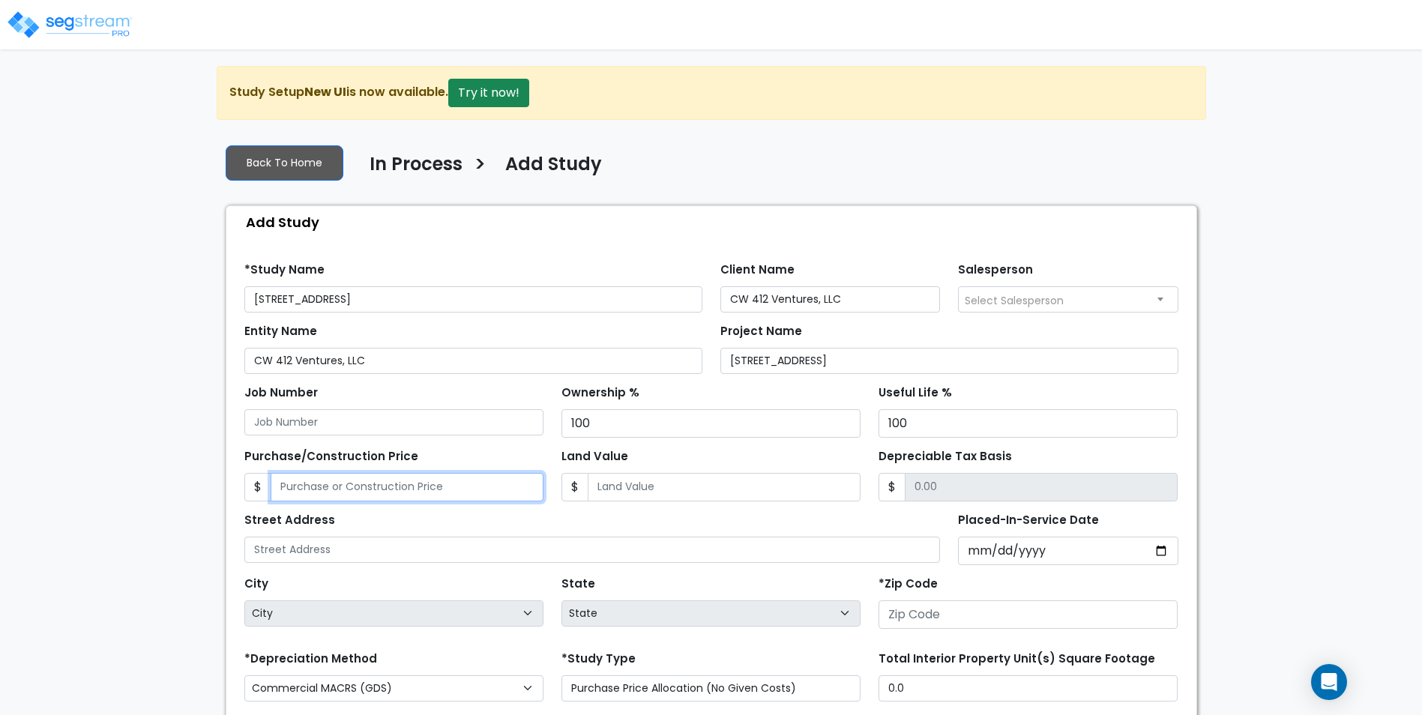
type input "7"
type input "7.00"
type input "71"
type input "71.00"
type input "718"
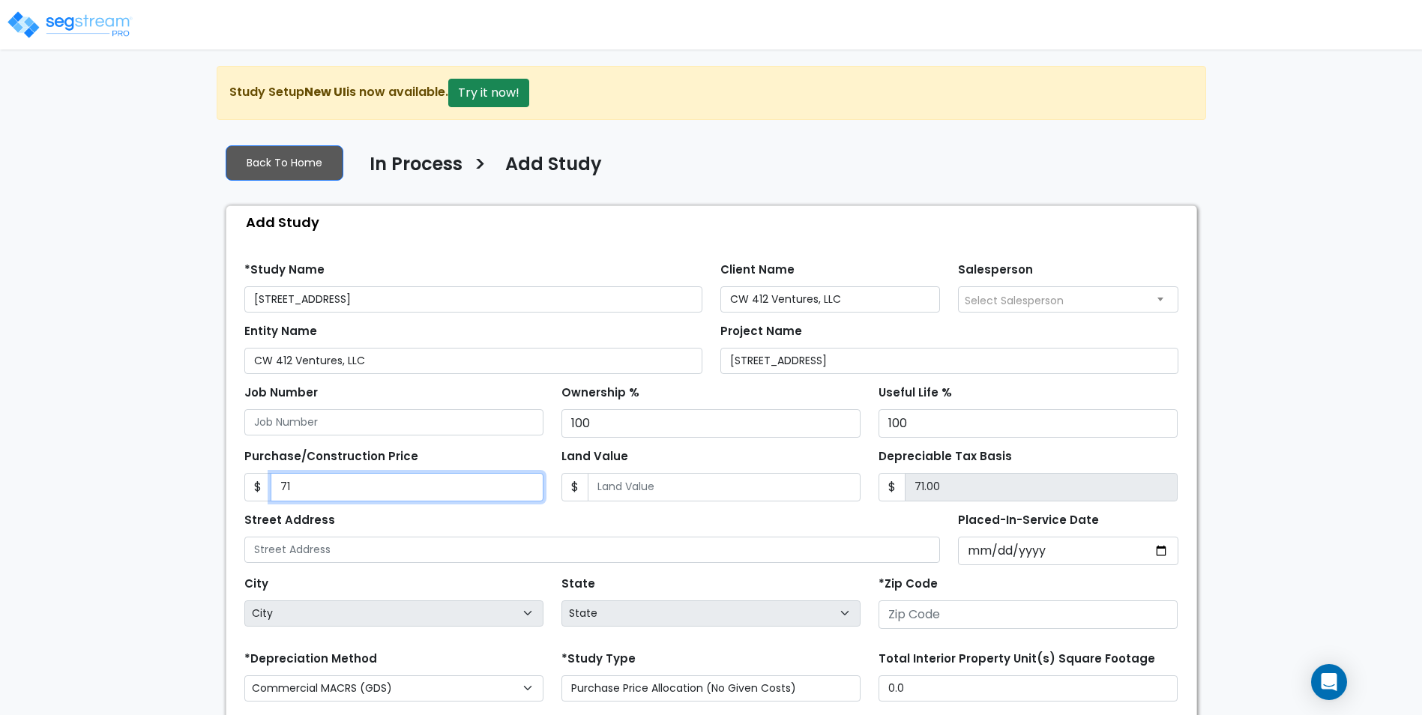
type input "718.00"
type input "7181"
type input "7,181.00"
type input "7,1818"
type input "71,818.00"
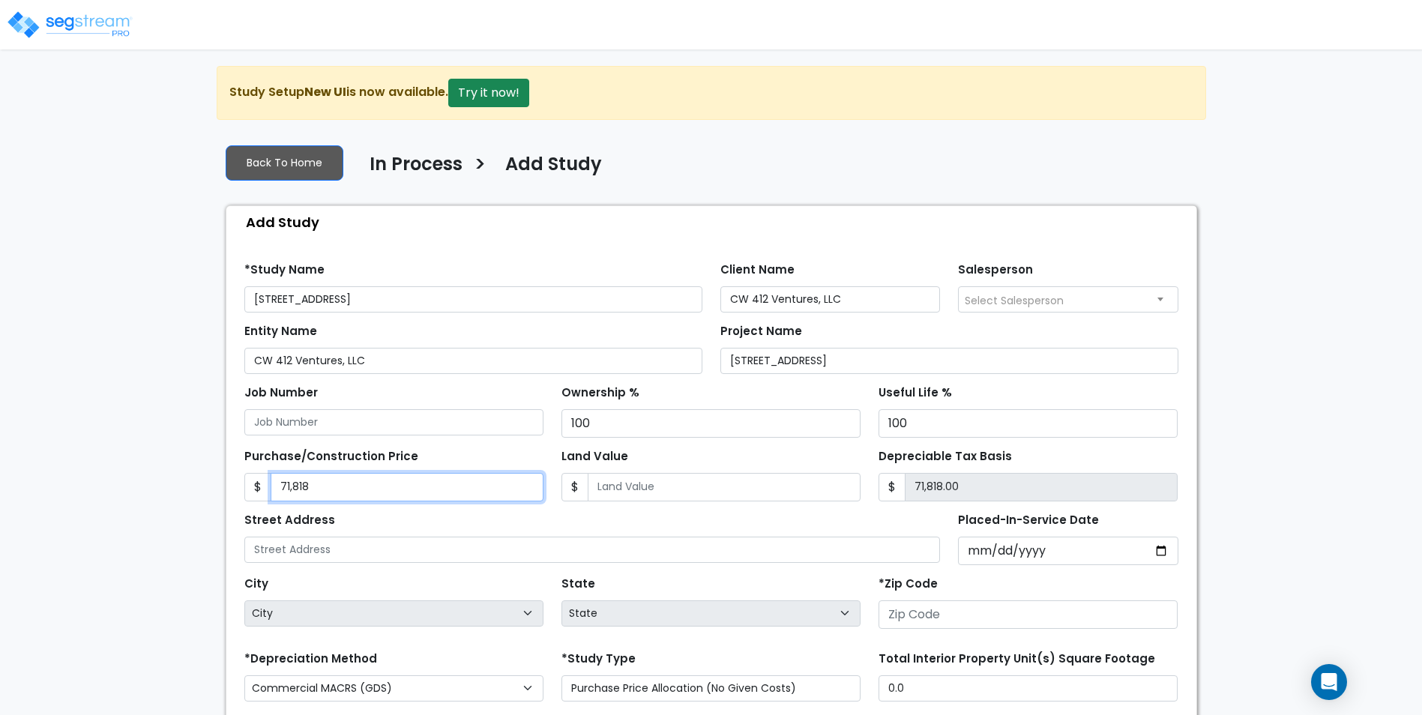
type input "71,8189"
type input "718,189.00"
type input "718,189"
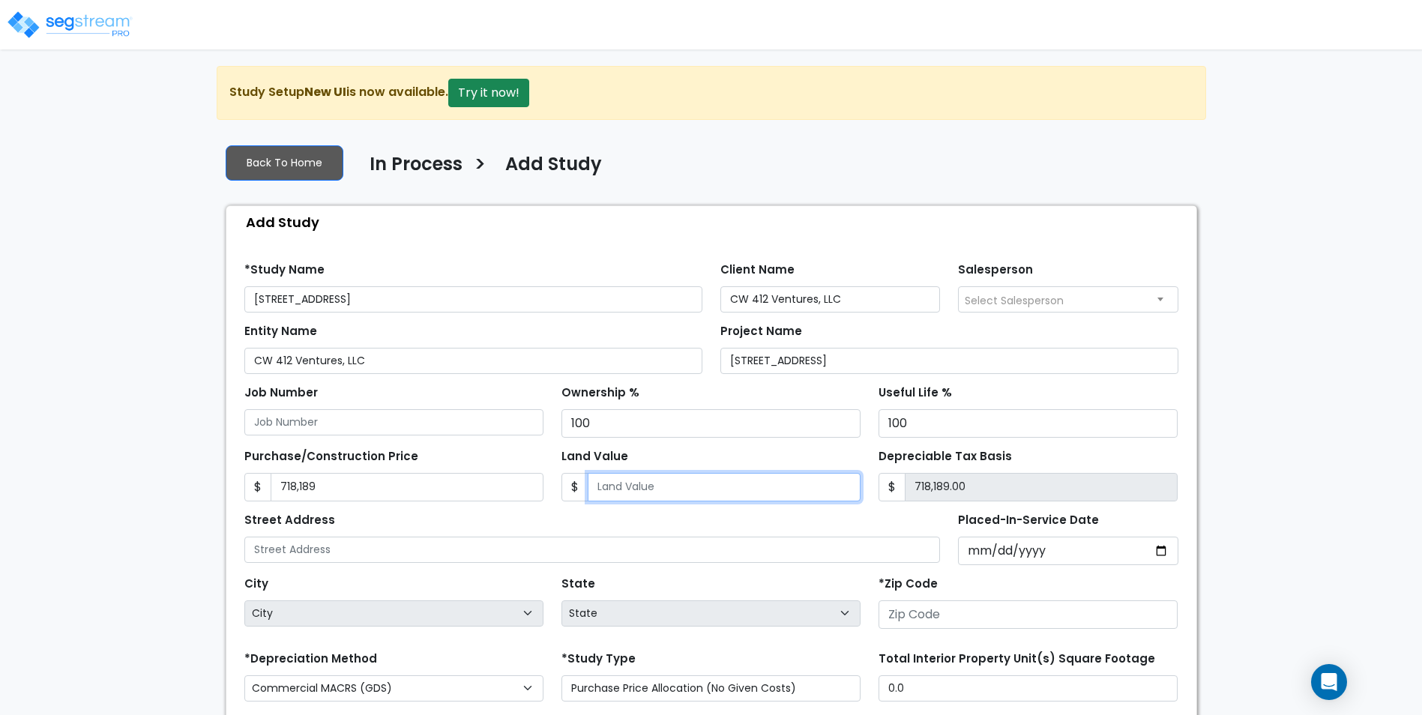
type input "2"
type input "718,187.00"
type input "27"
type input "718,162.00"
type input "278"
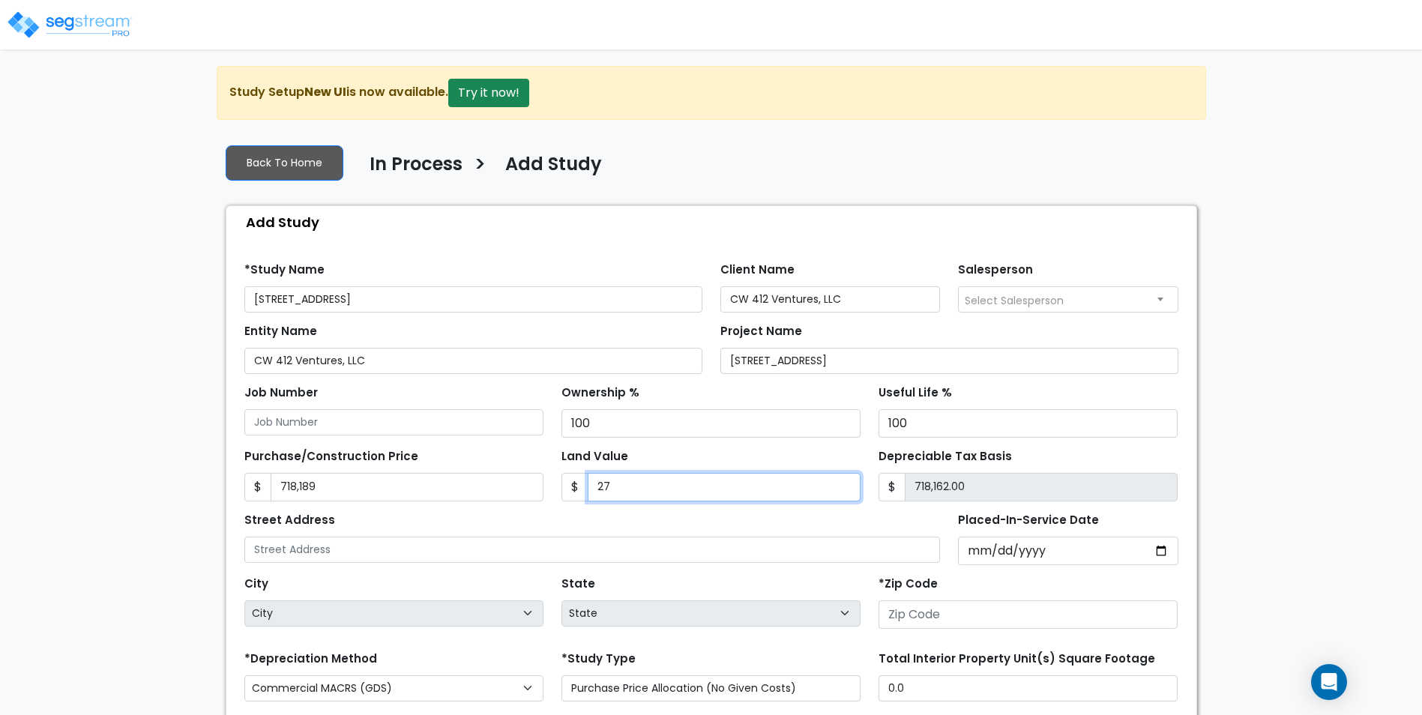
type input "717,911.00"
type input "2780"
type input "715,409.00"
type input "2,7800"
type input "690,389.00"
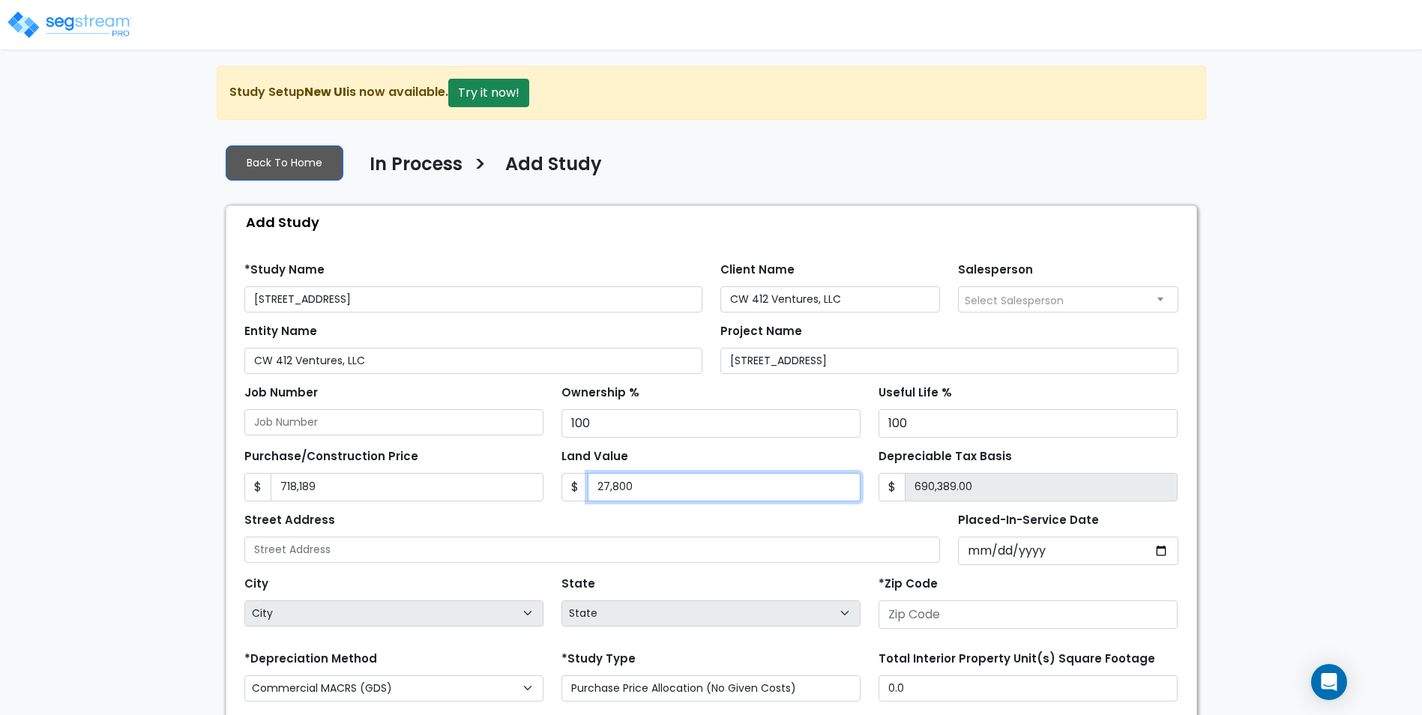
type input "27,800"
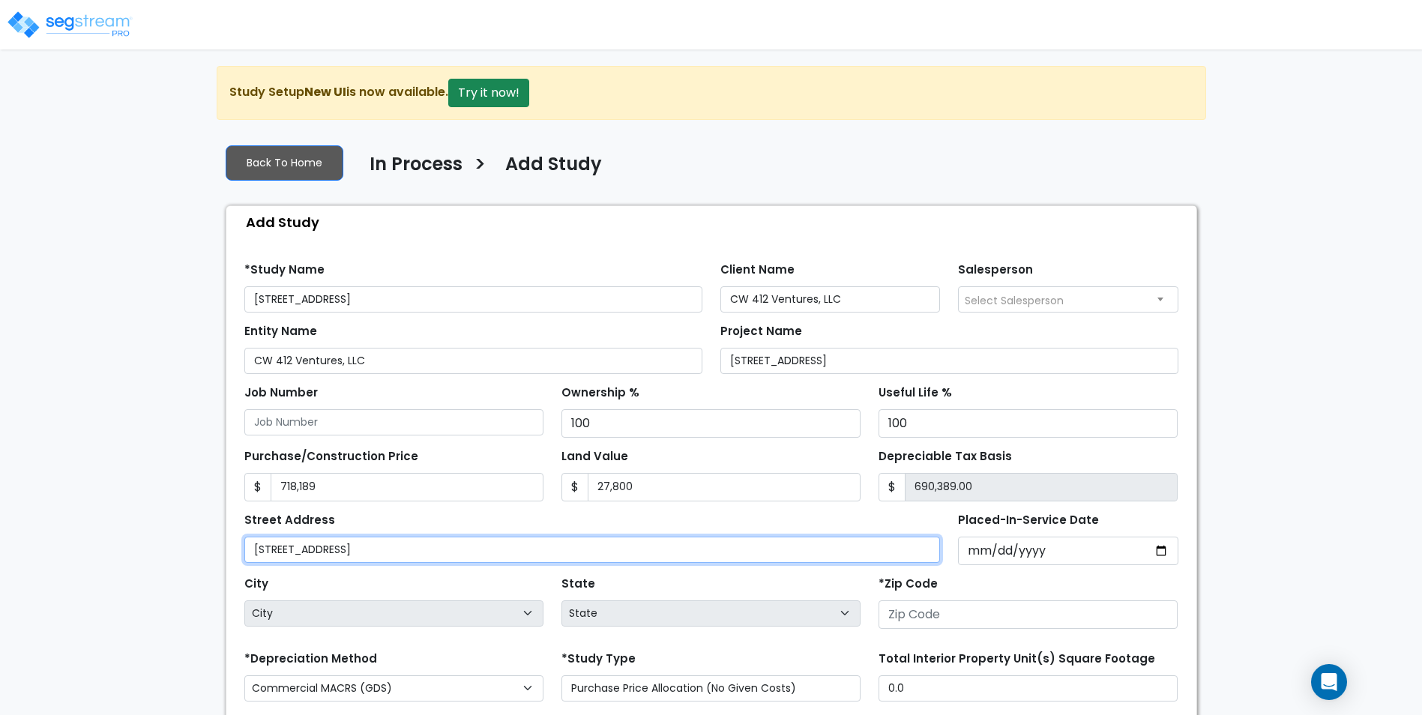
type input "116 creekridge road"
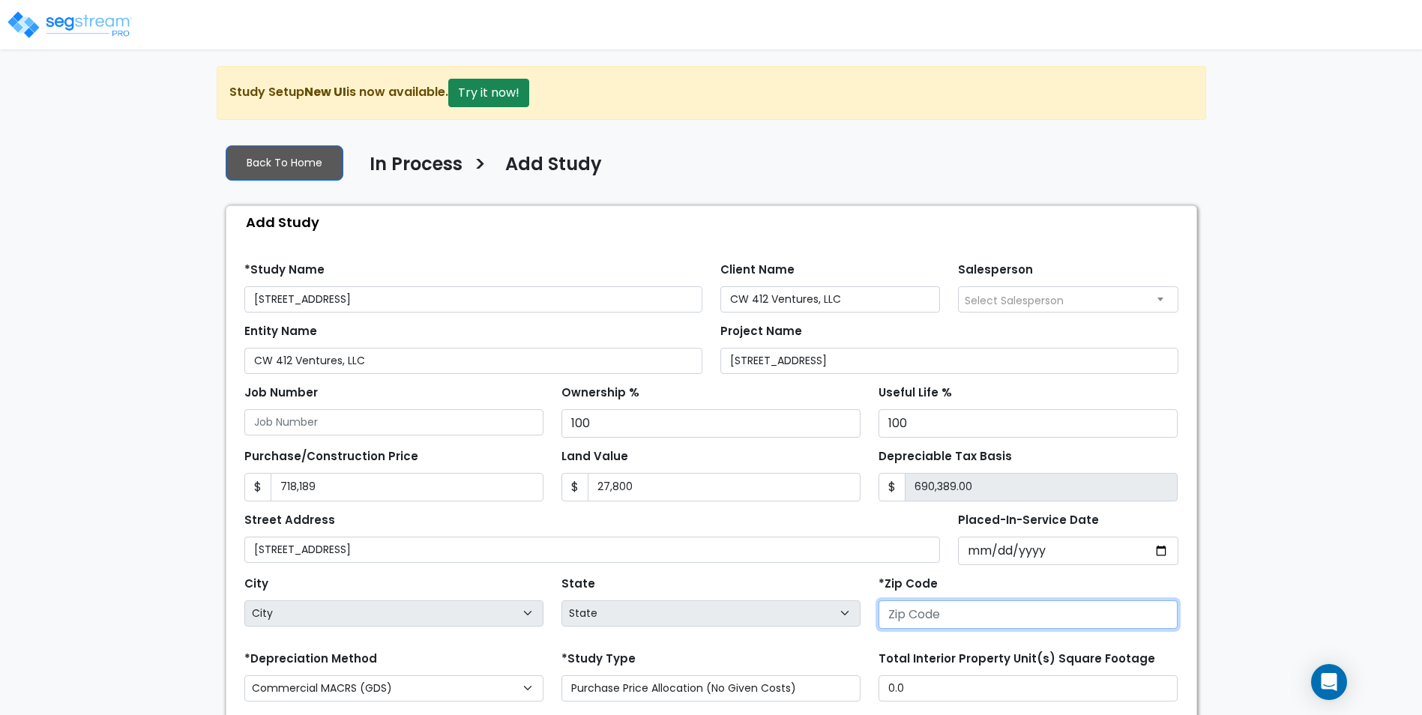
select select "National Average"
click at [1038, 546] on input "Placed-In-Service Date" at bounding box center [1068, 551] width 220 height 28
click at [990, 548] on input "Placed-In-Service Date" at bounding box center [1068, 551] width 220 height 28
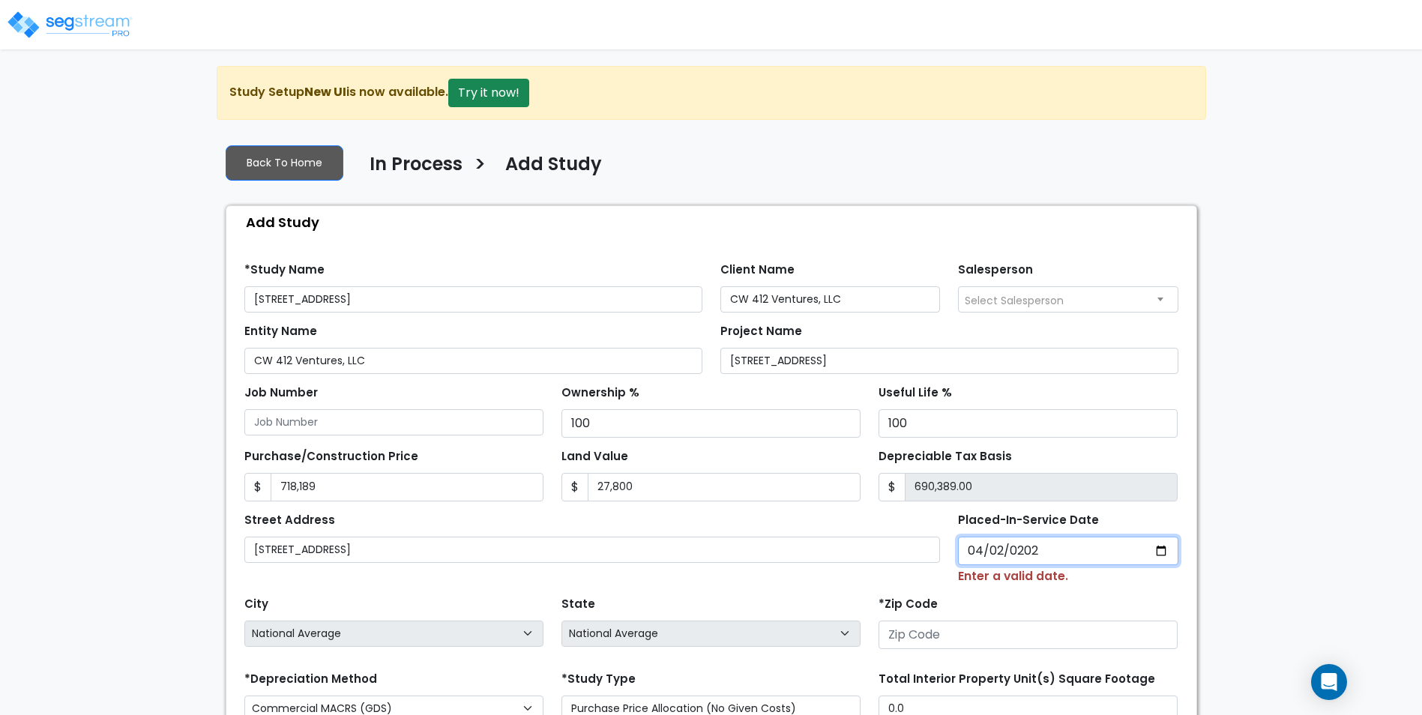
type input "2025-04-02"
select select "2025"
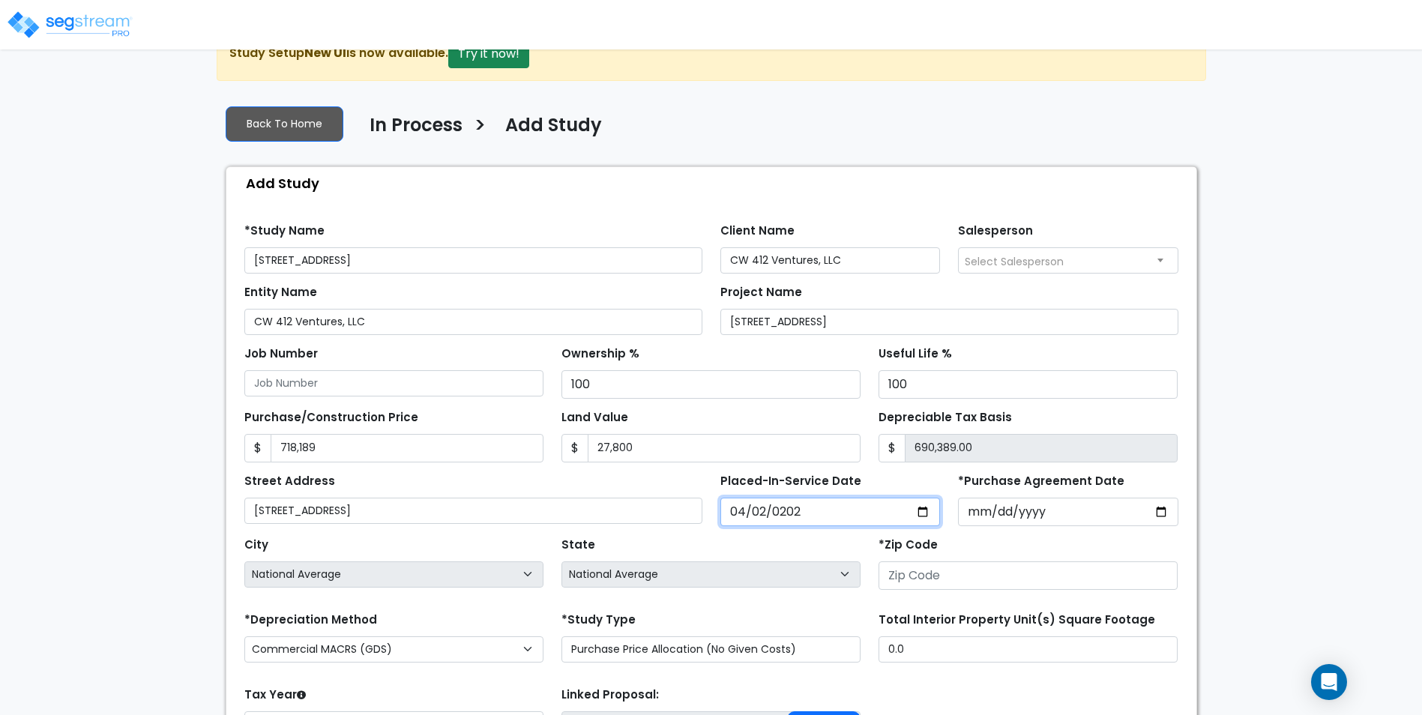
scroll to position [75, 0]
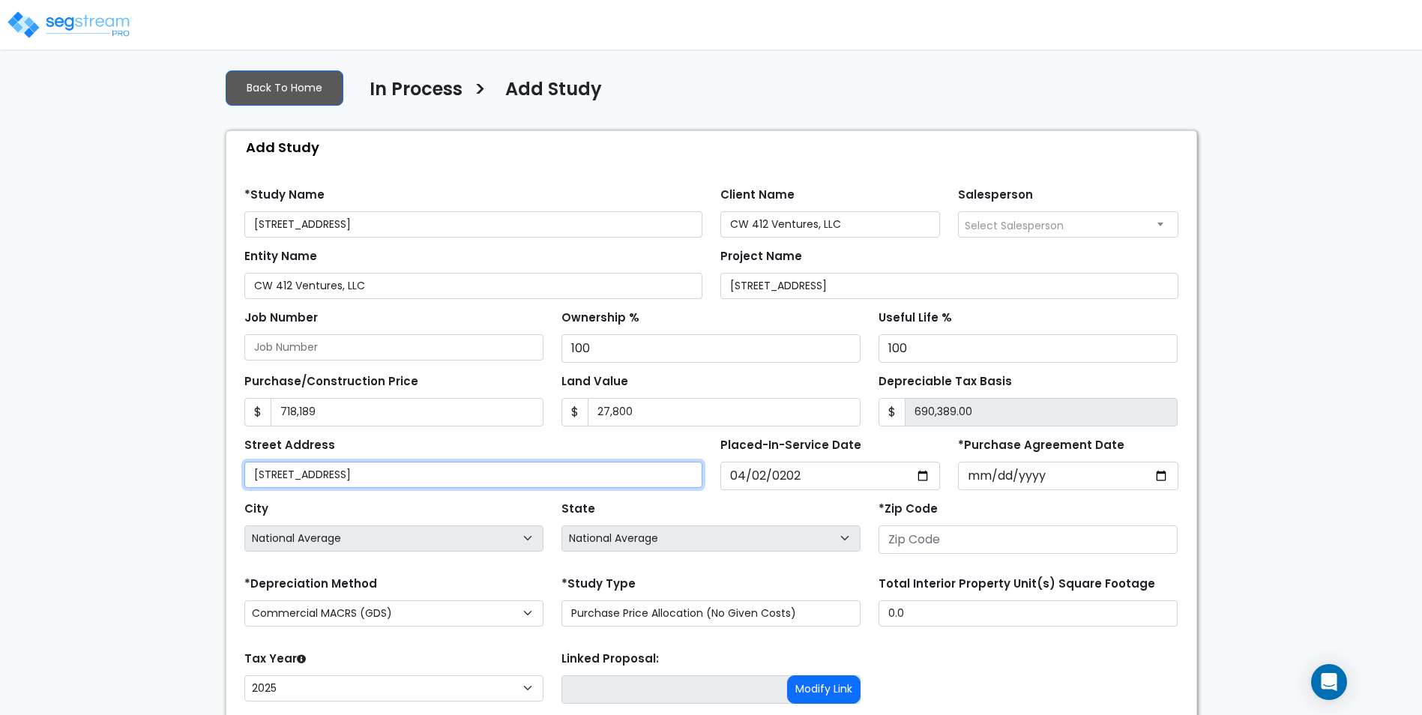
click at [395, 467] on input "116 creekridge road" at bounding box center [473, 475] width 458 height 26
drag, startPoint x: 399, startPoint y: 467, endPoint x: 100, endPoint y: 463, distance: 299.2
click at [100, 463] on div "We are Building your Study. So please grab a coffee and let us do the heavy lif…" at bounding box center [711, 408] width 1422 height 835
type input "[STREET_ADDRESS]"
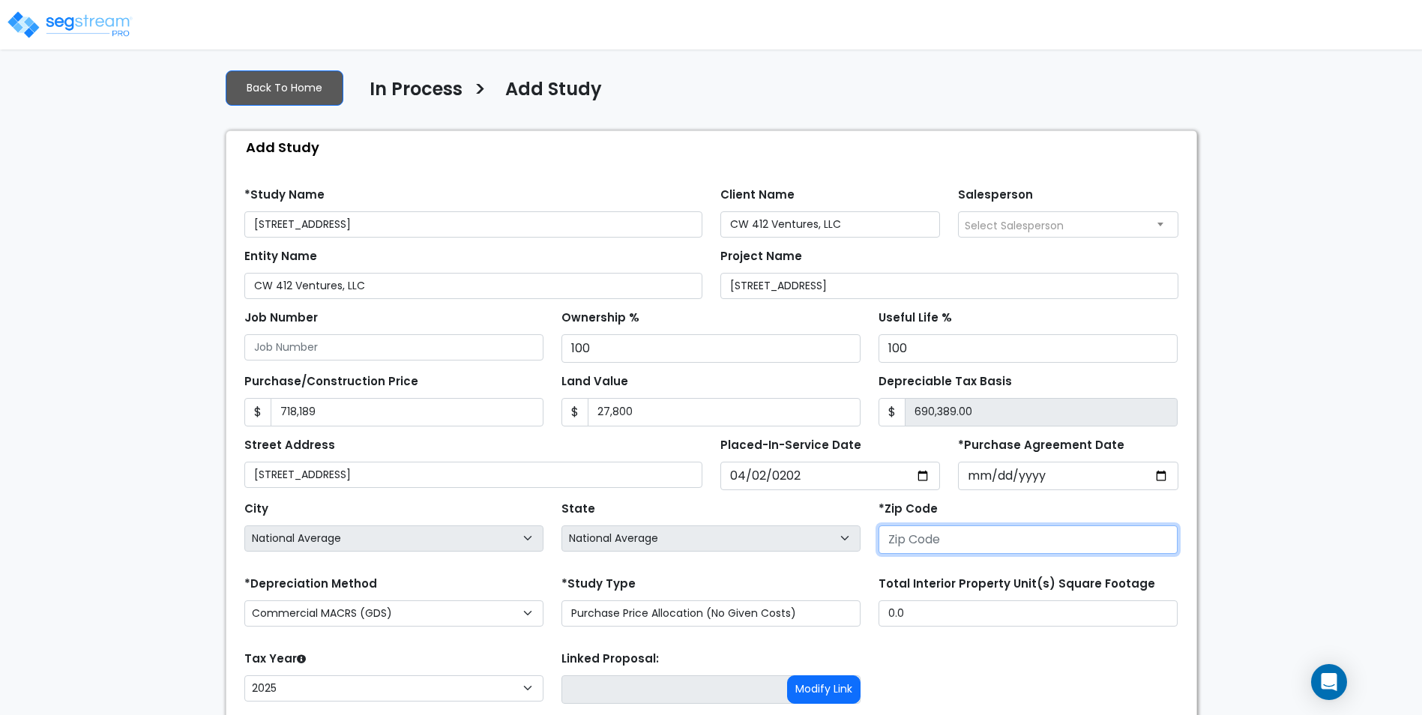
type input "2"
select select "DC"
type input "28"
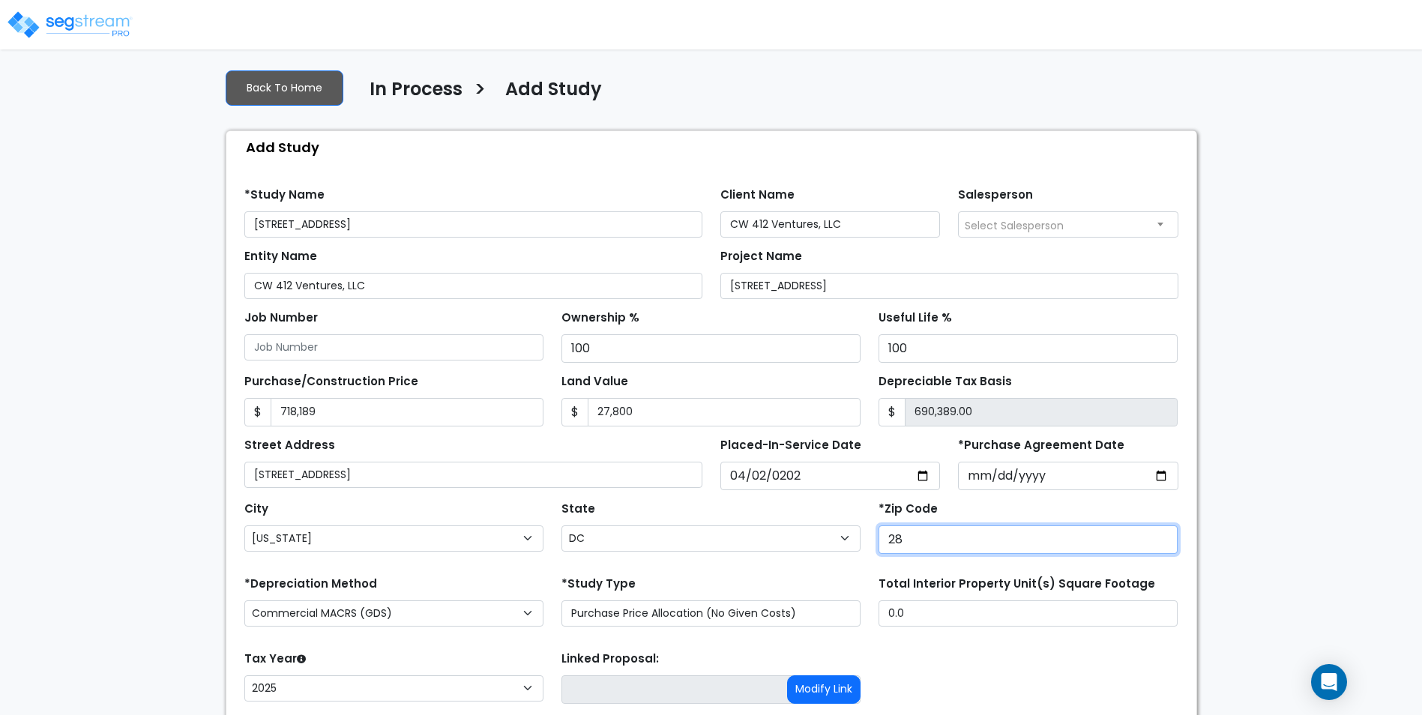
select select "NC"
type input "28604"
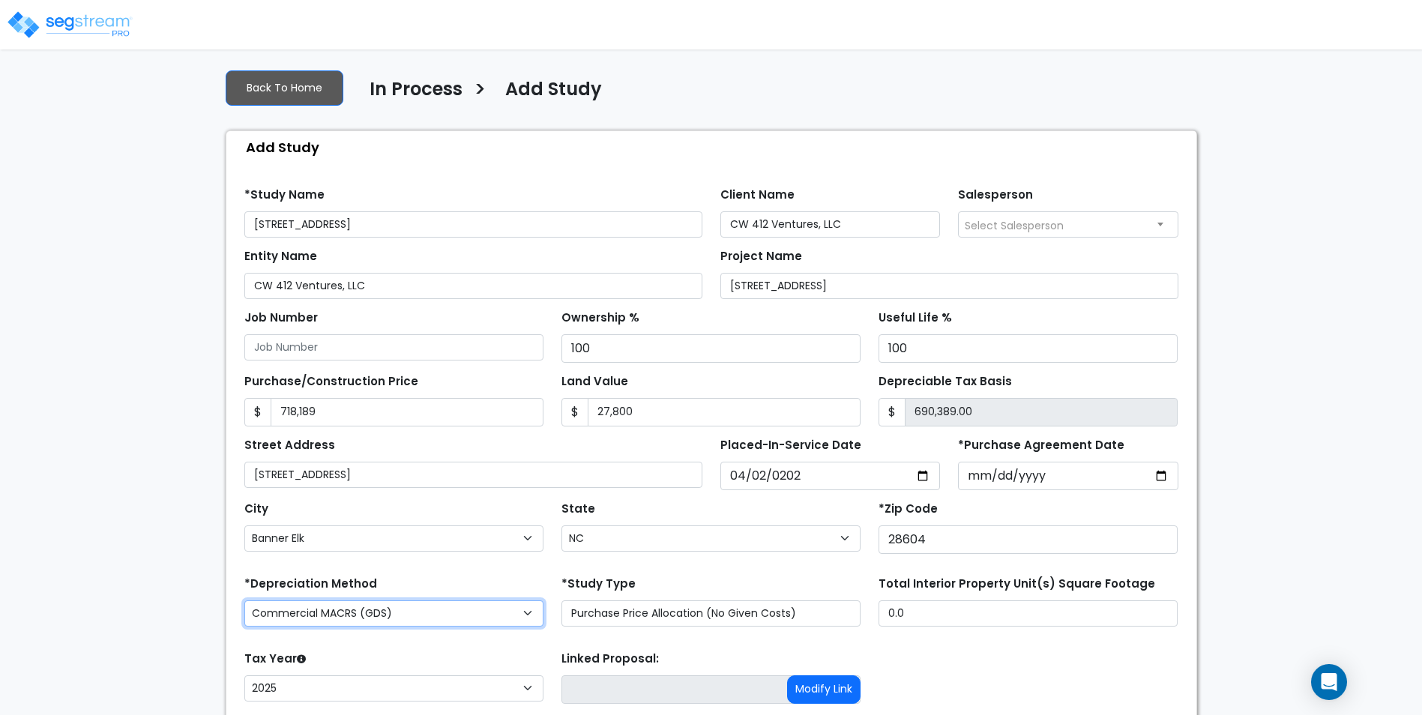
scroll to position [150, 0]
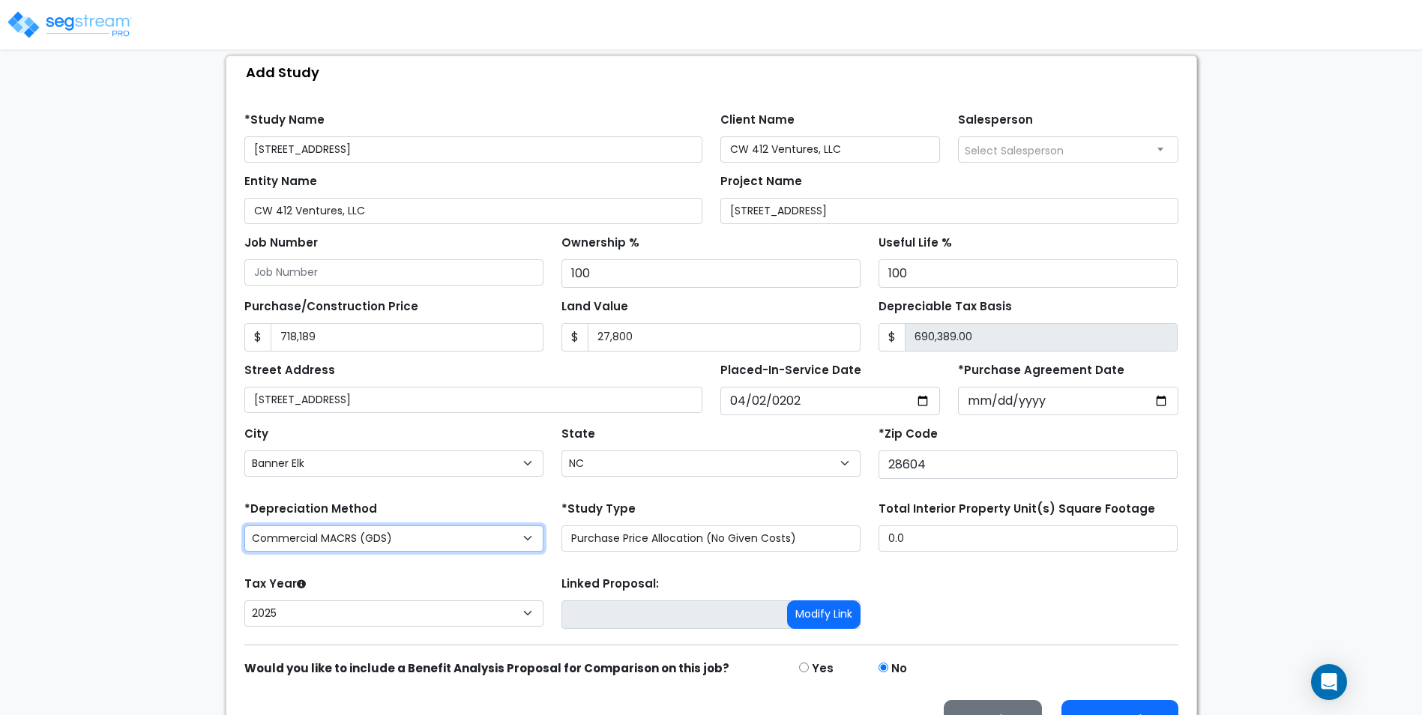
click at [497, 541] on select "Commercial MACRS (GDS) Residential Rental MACRS (GDS) Commercial MACRS (GDS) QIP" at bounding box center [393, 539] width 299 height 26
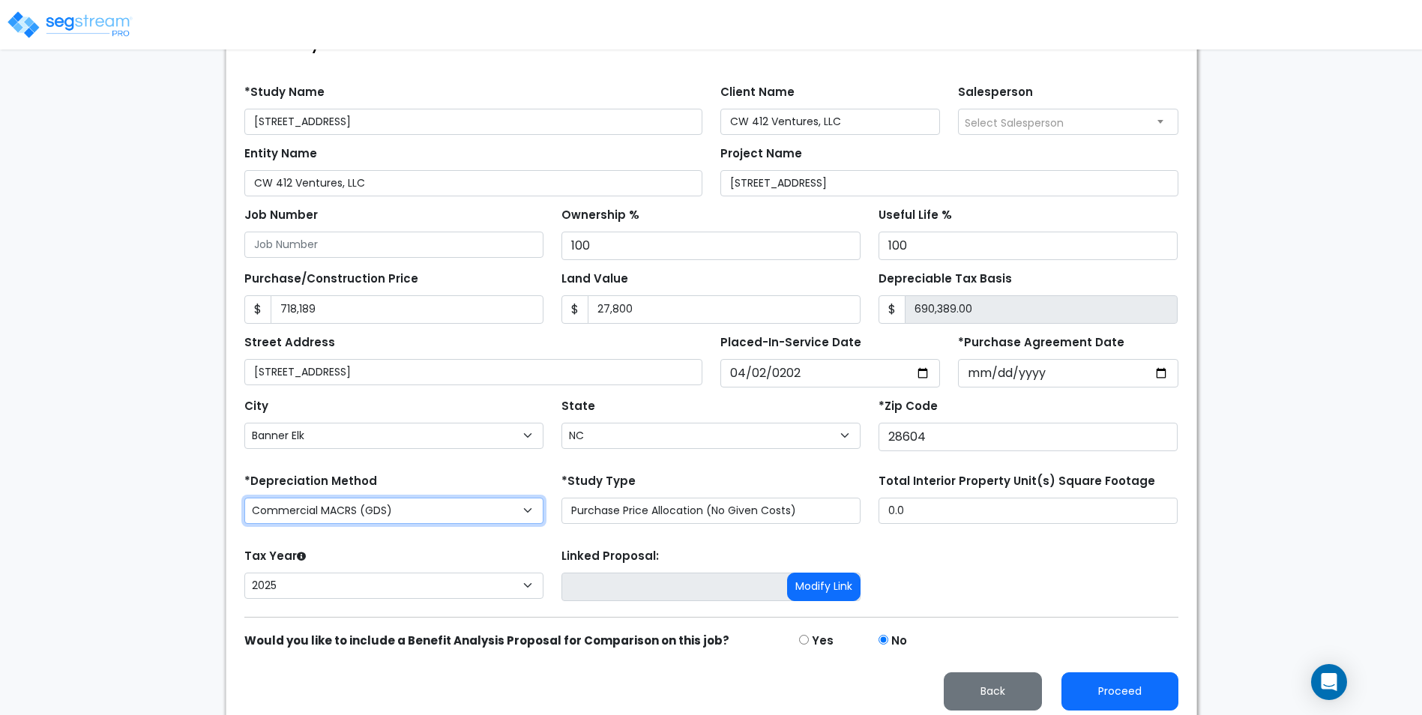
scroll to position [186, 0]
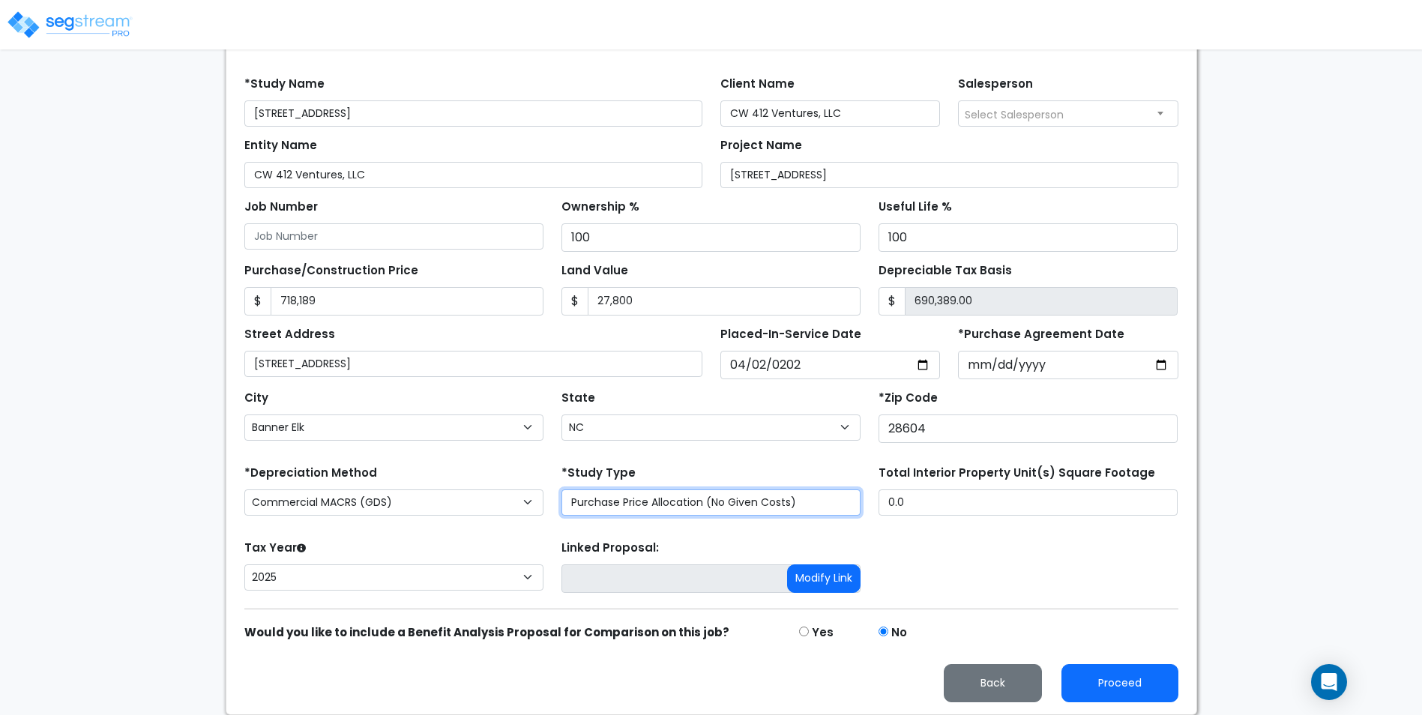
click at [720, 507] on select "Purchase Price Allocation (No Given Costs) New Construction / Reno / TI's (Give…" at bounding box center [711, 503] width 299 height 26
click at [704, 502] on select "Purchase Price Allocation (No Given Costs) New Construction / Reno / TI's (Give…" at bounding box center [711, 503] width 299 height 26
click at [1037, 566] on div "Tax Year Please Enter The Placed In Service Date First. 2026 2025 Prior Years D…" at bounding box center [711, 567] width 952 height 60
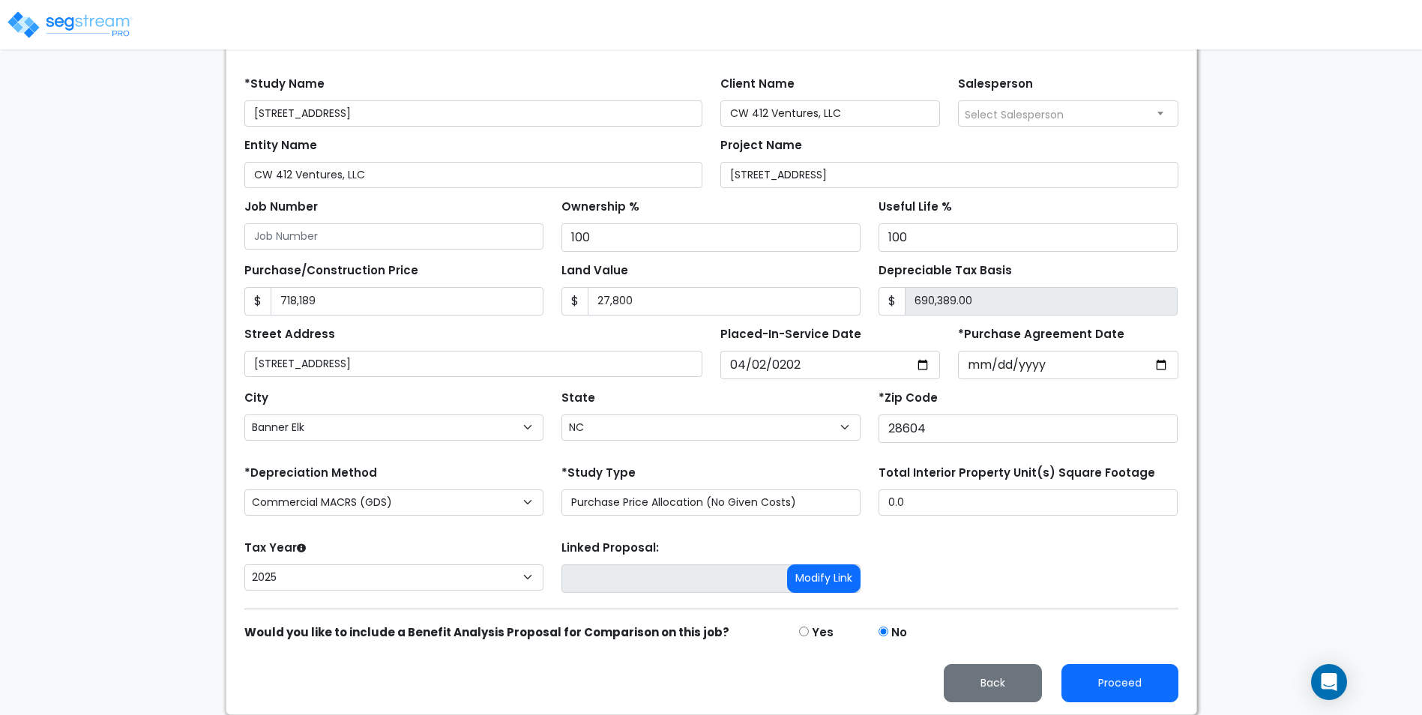
scroll to position [36, 0]
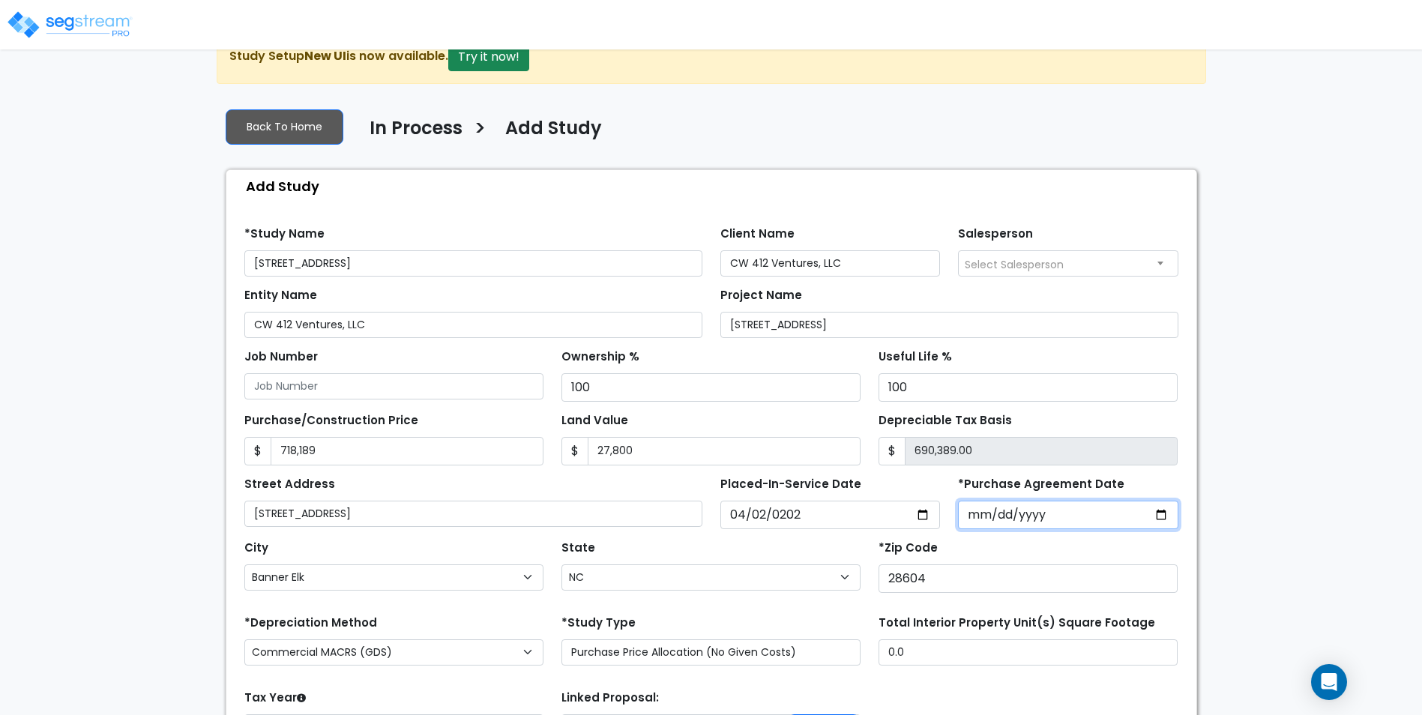
click at [966, 519] on input "*Purchase Agreement Date" at bounding box center [1068, 515] width 220 height 28
type input "2025-04-02"
click at [1197, 514] on div "Back To Home In Process > Add Study Add Study Find these errors below in the St…" at bounding box center [712, 480] width 990 height 769
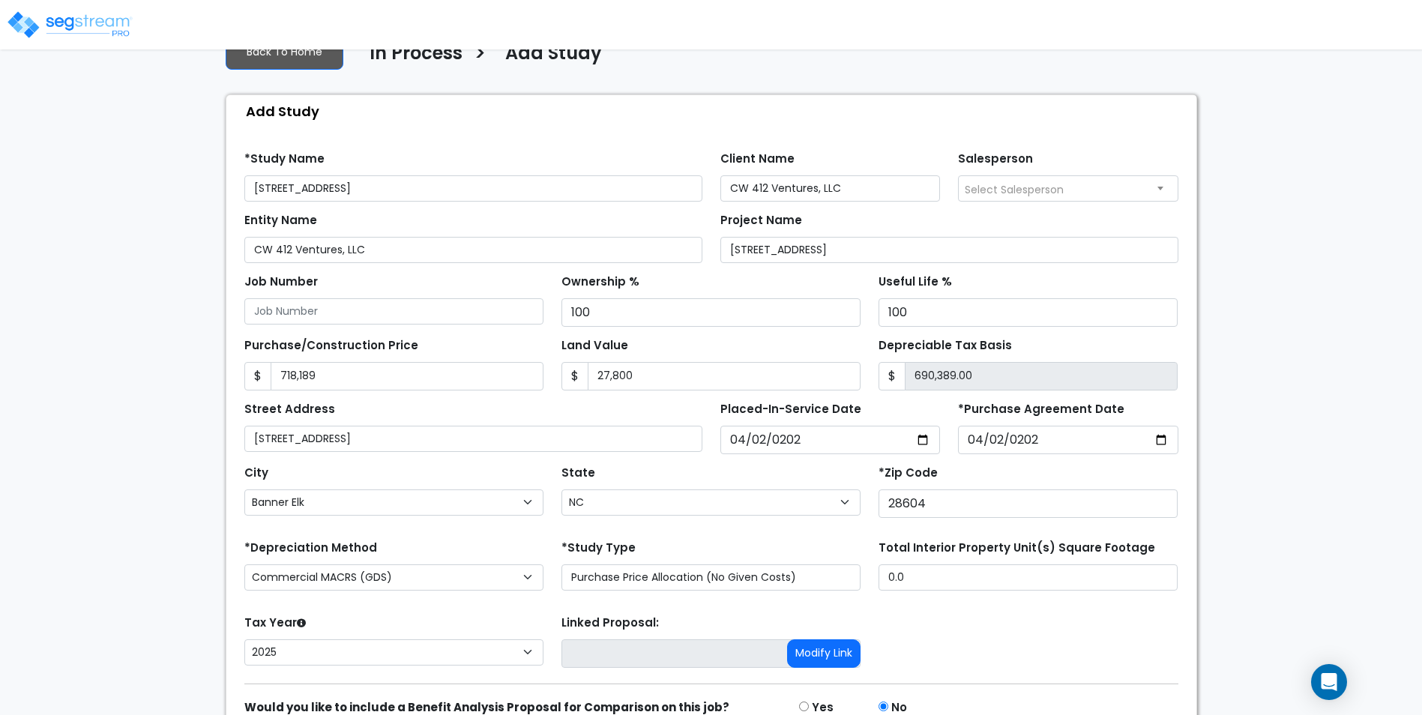
scroll to position [186, 0]
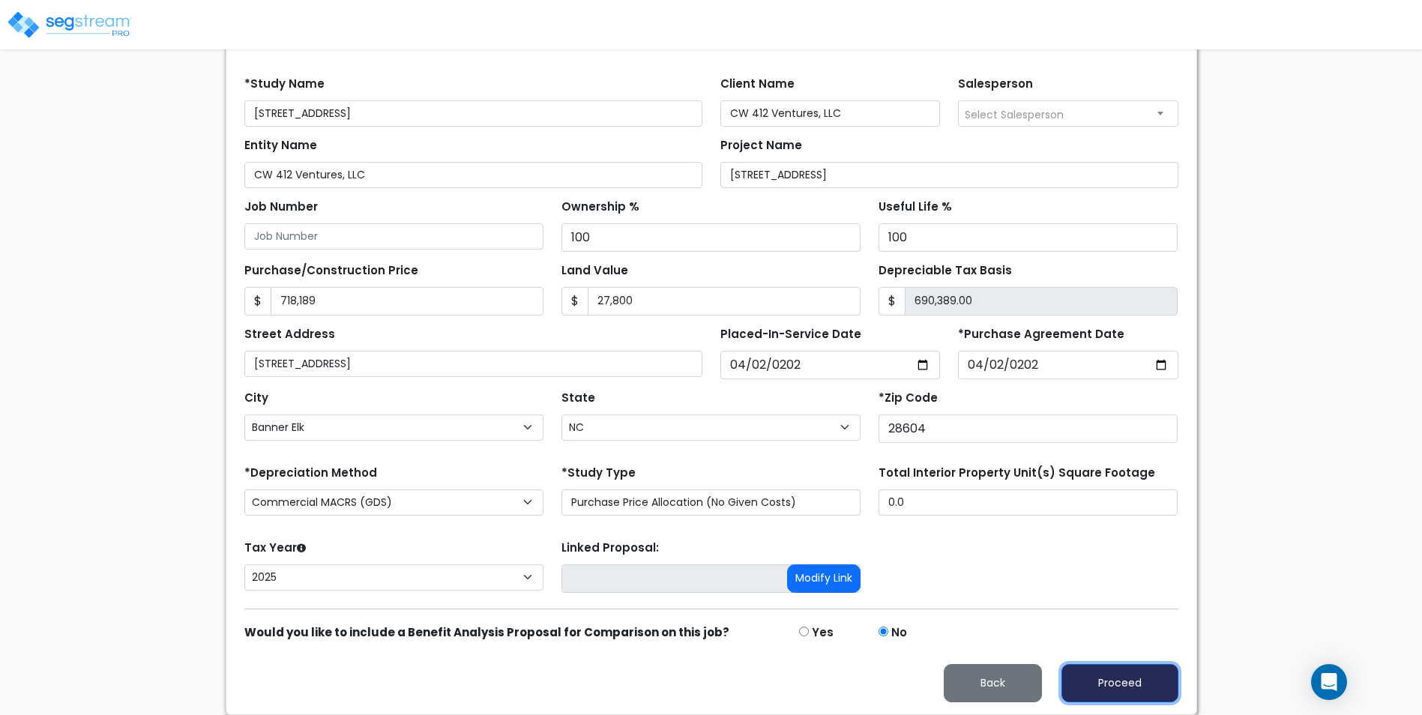
click at [1125, 682] on button "Proceed" at bounding box center [1120, 683] width 117 height 38
type input "718189"
type input "27800"
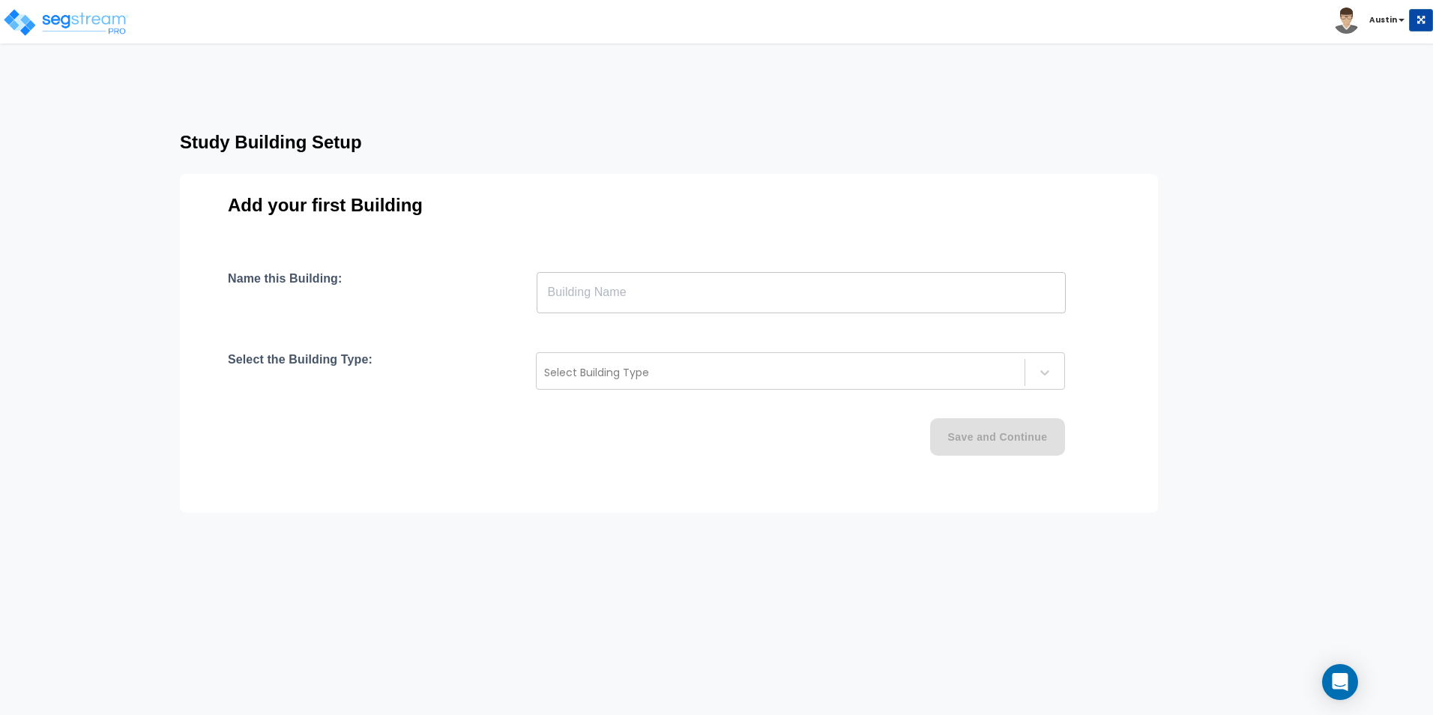
click at [625, 288] on input "text" at bounding box center [801, 292] width 529 height 42
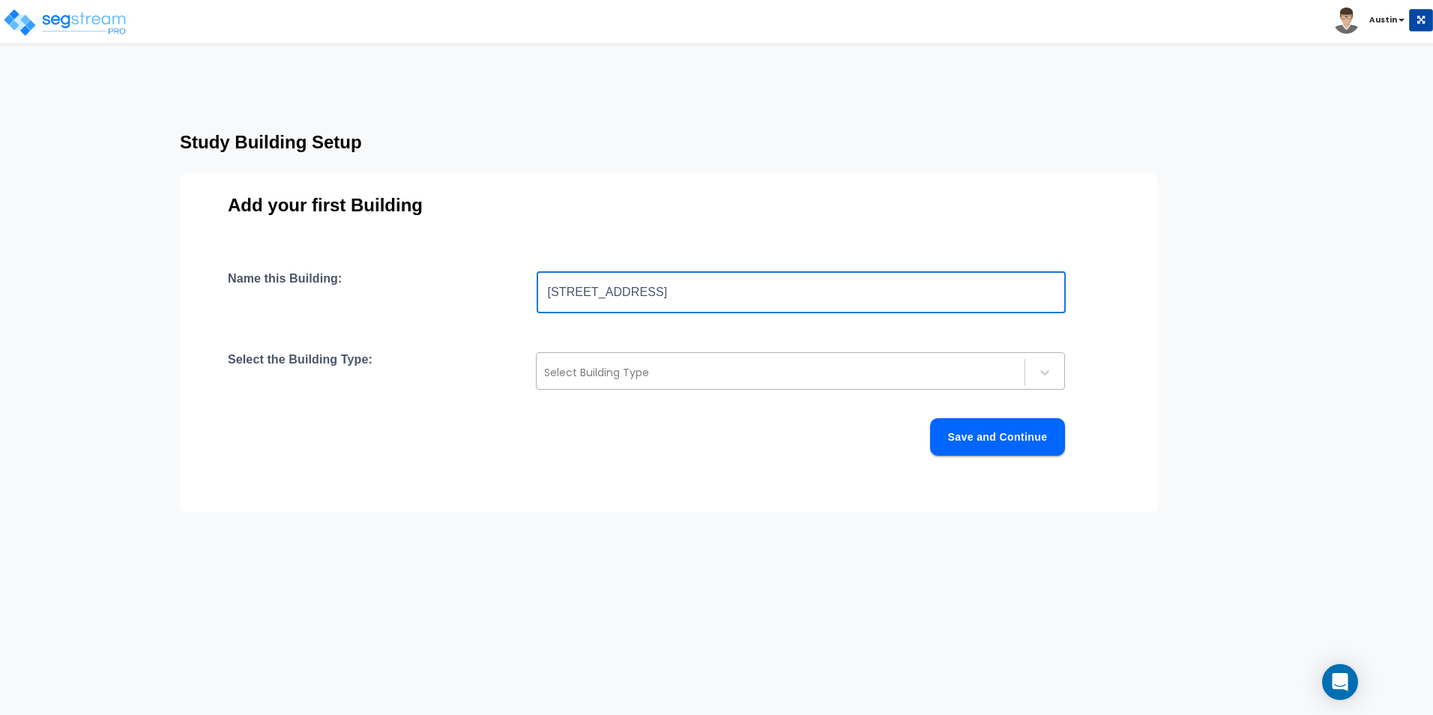
type input "[STREET_ADDRESS]"
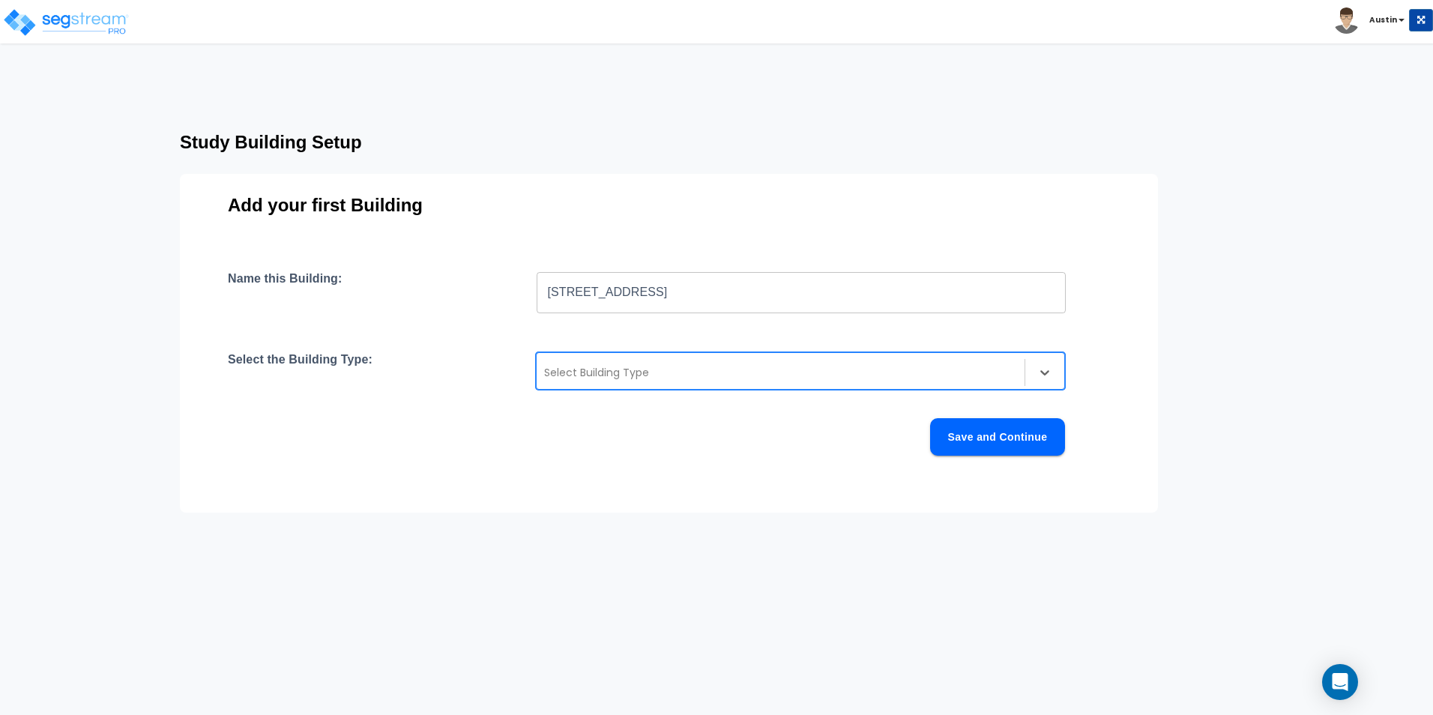
click at [635, 372] on div at bounding box center [780, 373] width 473 height 18
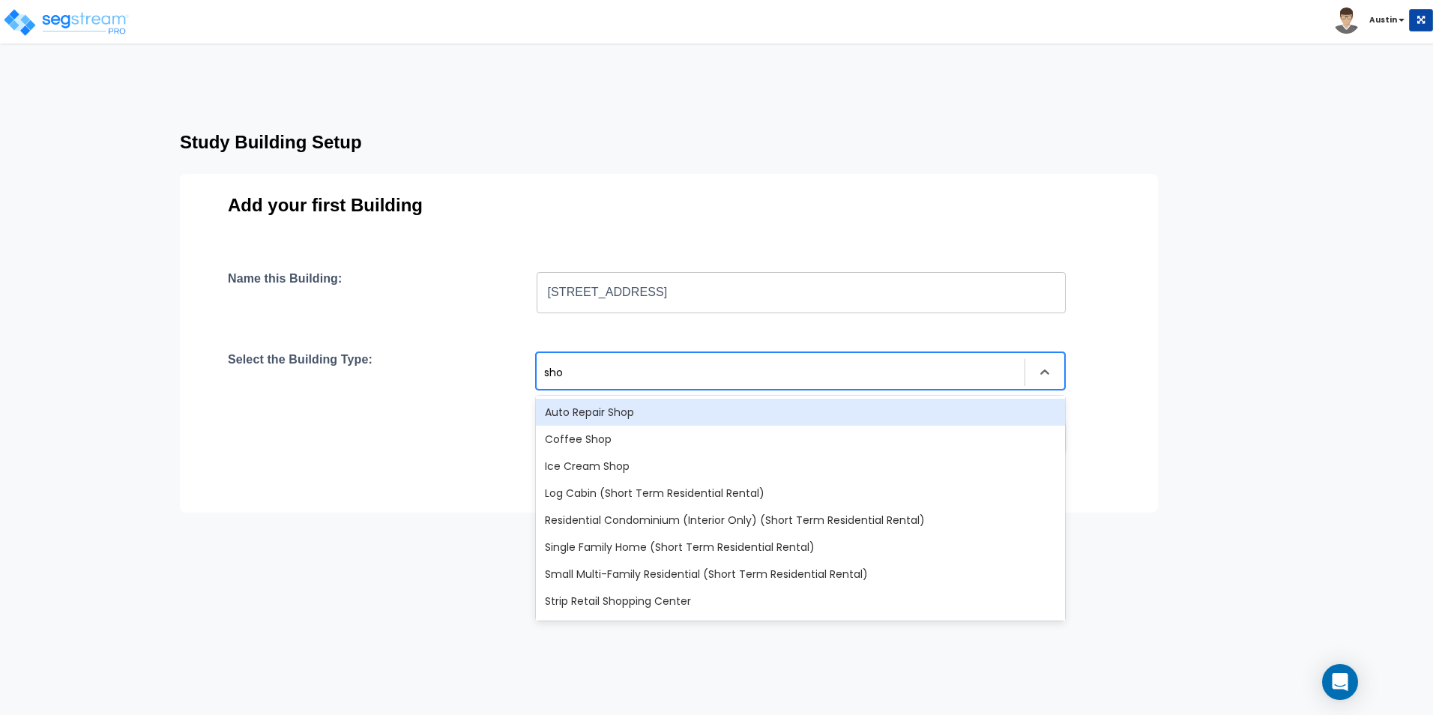
type input "shor"
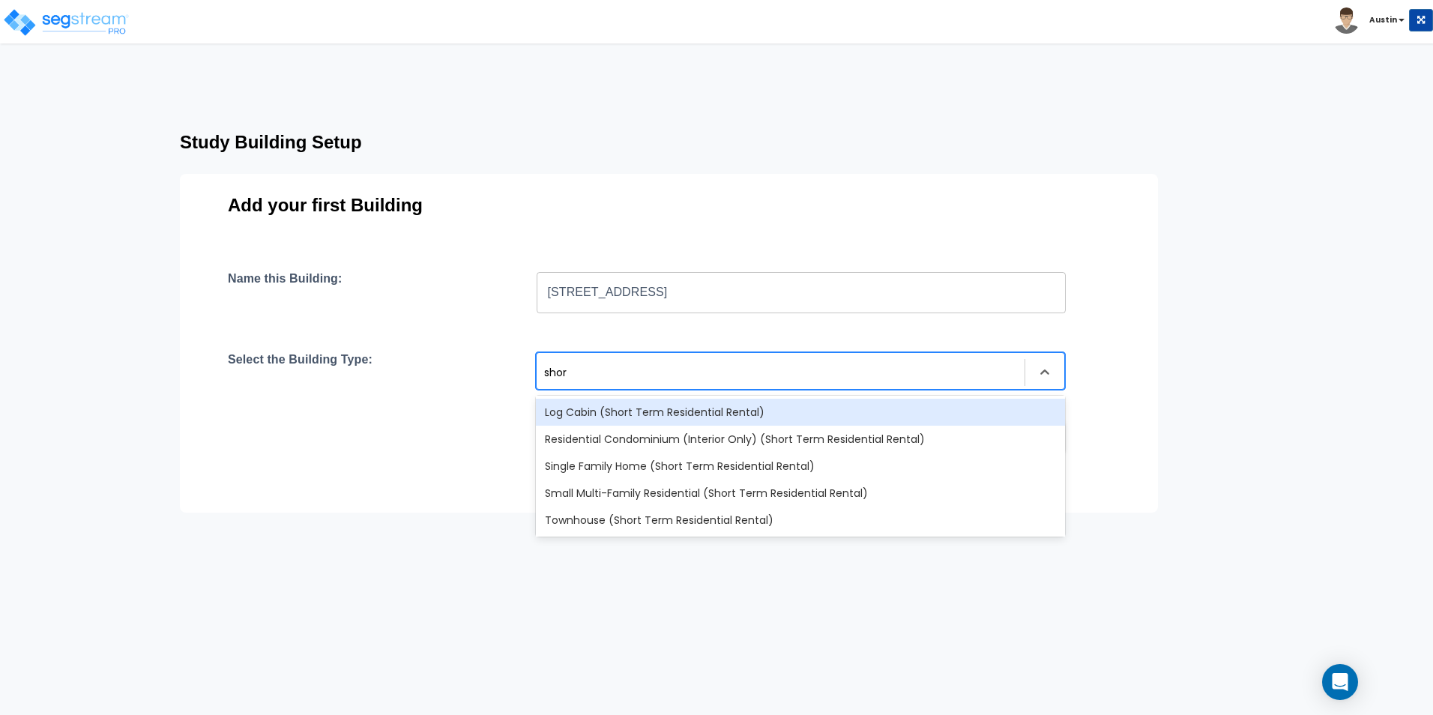
click at [674, 405] on div "Log Cabin (Short Term Residential Rental)" at bounding box center [800, 412] width 529 height 27
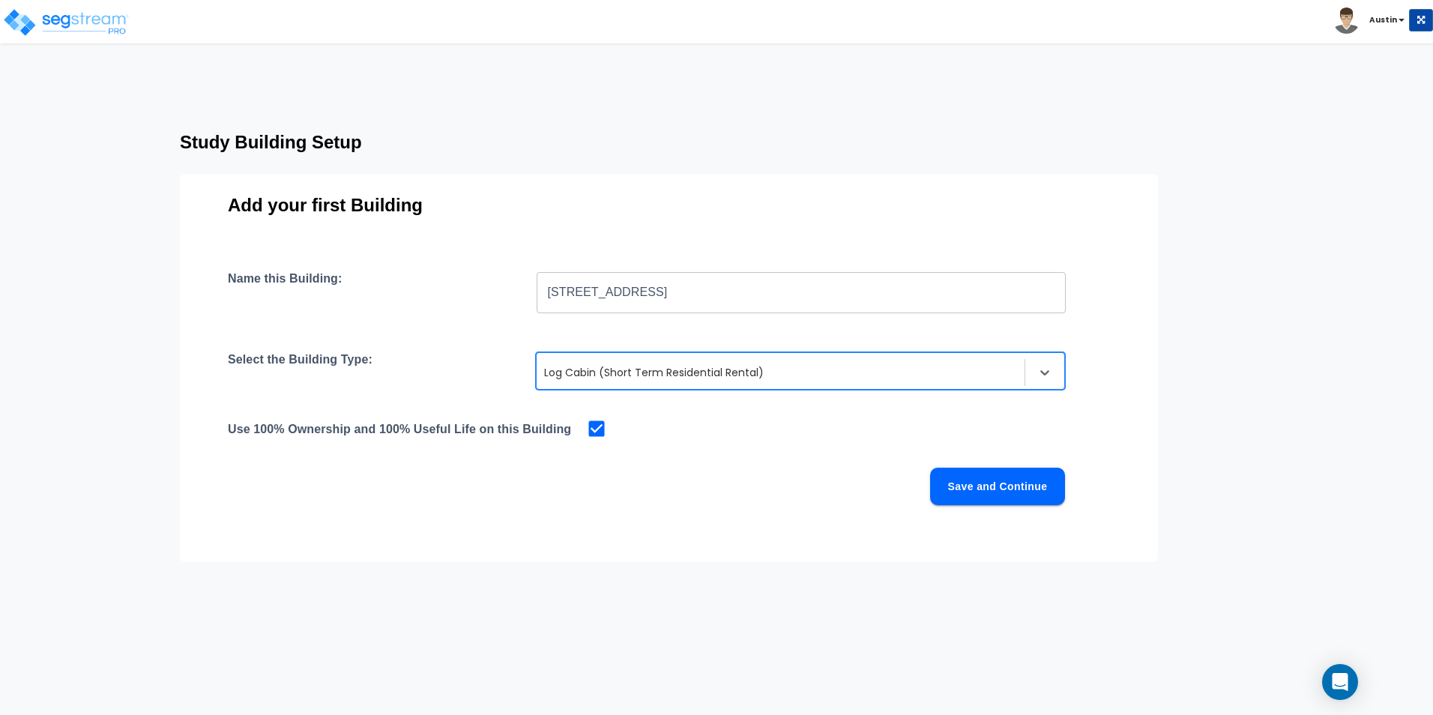
click at [819, 373] on div at bounding box center [780, 373] width 473 height 18
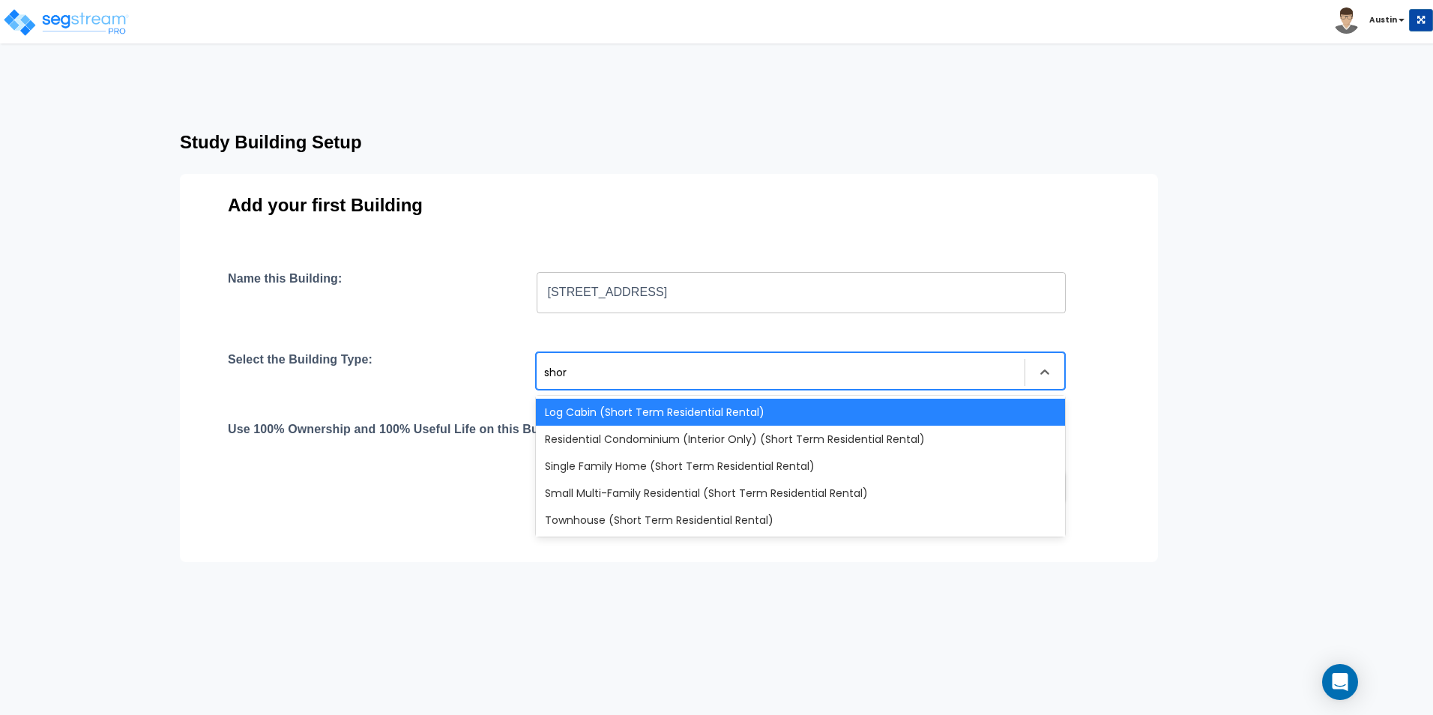
type input "short"
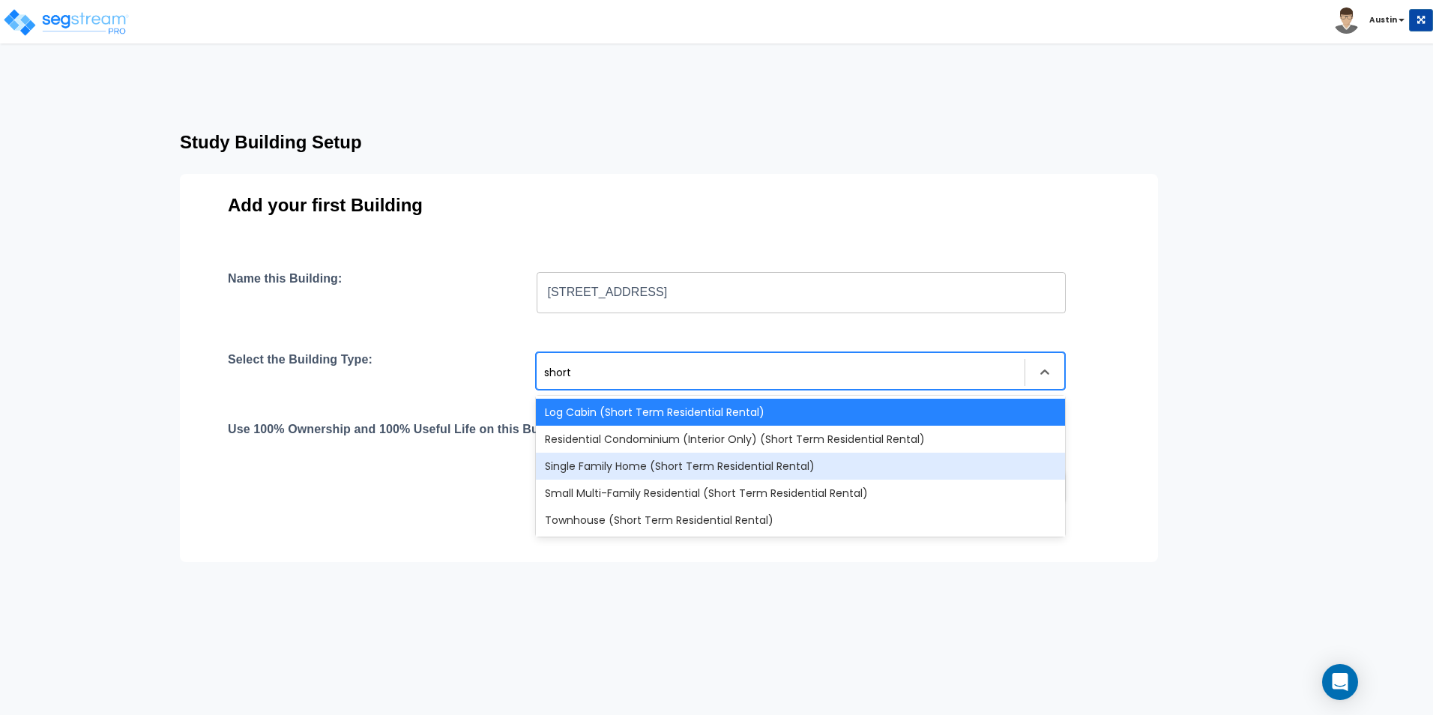
click at [736, 469] on div "Single Family Home (Short Term Residential Rental)" at bounding box center [800, 466] width 529 height 27
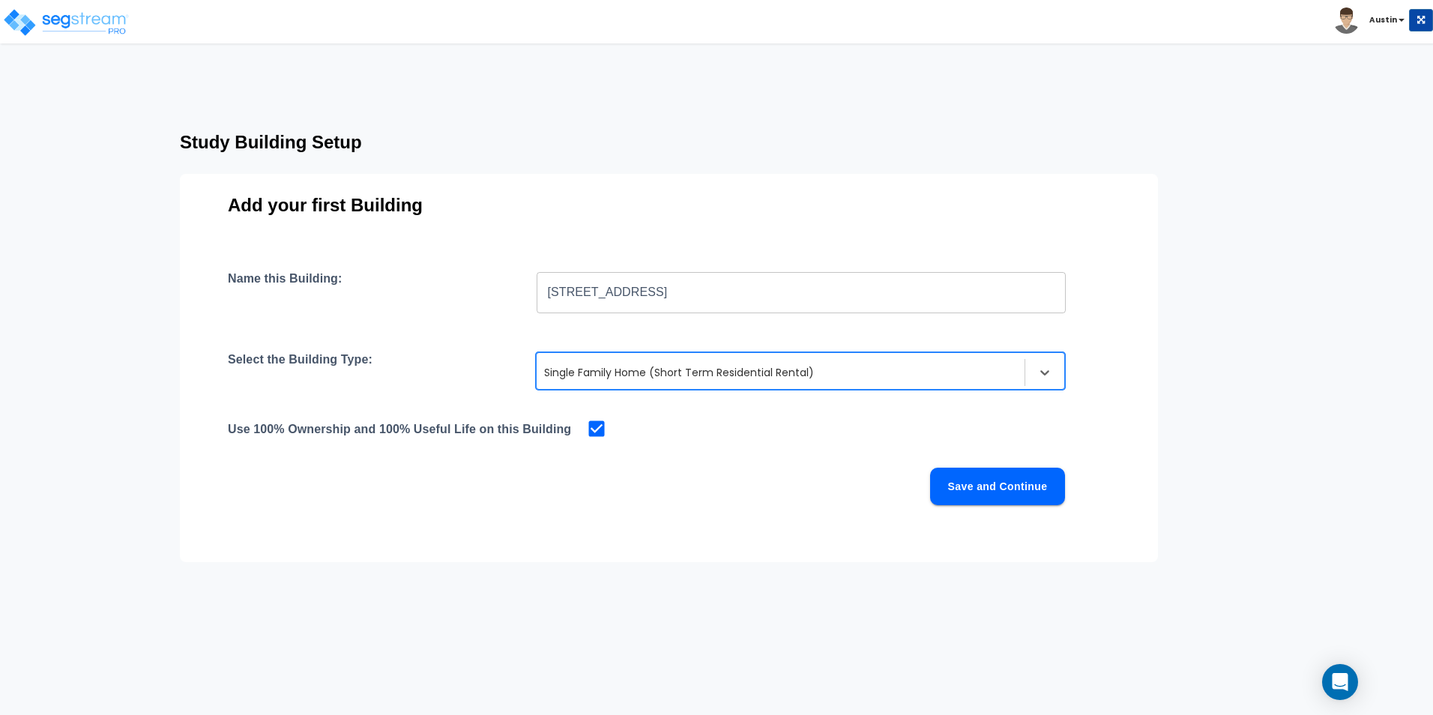
click at [631, 535] on div "Name this Building: [STREET_ADDRESS] ​ Select the Building Type: option Single …" at bounding box center [669, 406] width 882 height 270
click at [991, 496] on button "Save and Continue" at bounding box center [997, 486] width 135 height 37
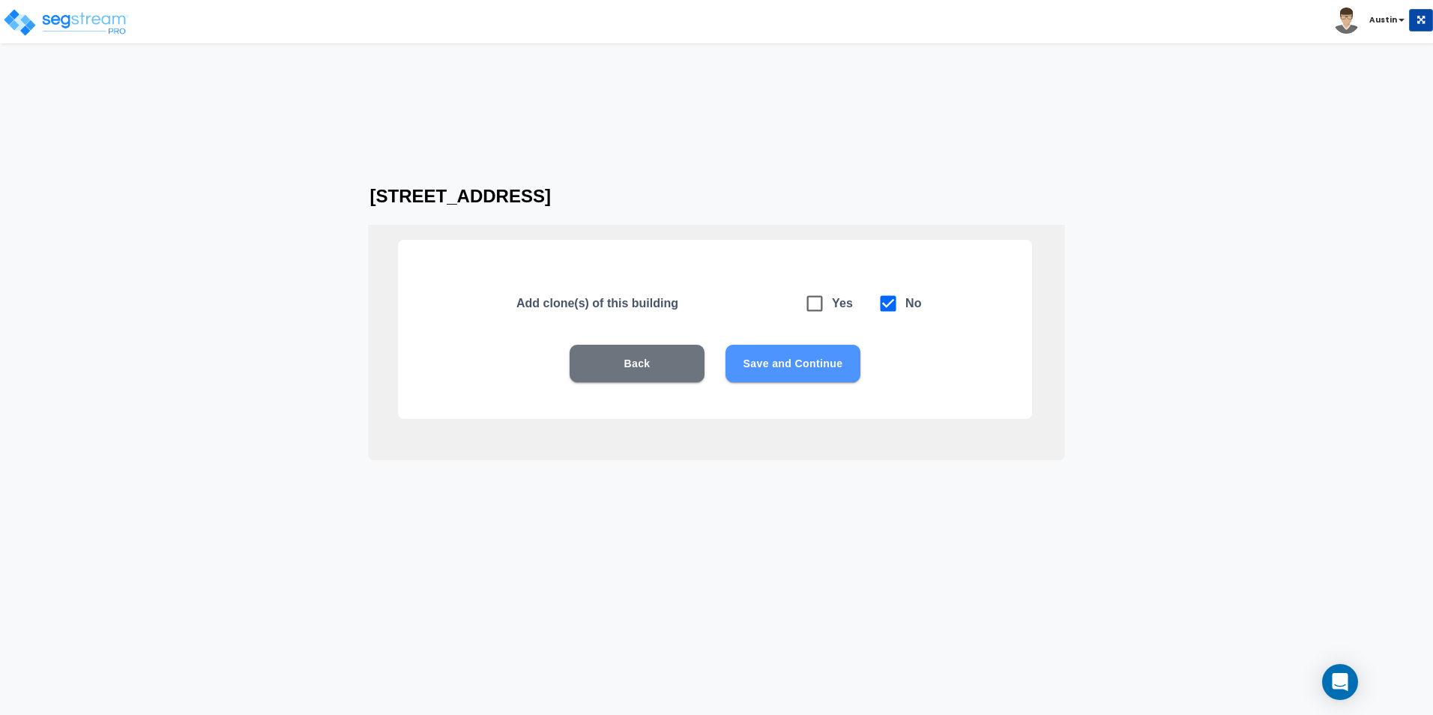
click at [807, 371] on button "Save and Continue" at bounding box center [793, 363] width 135 height 37
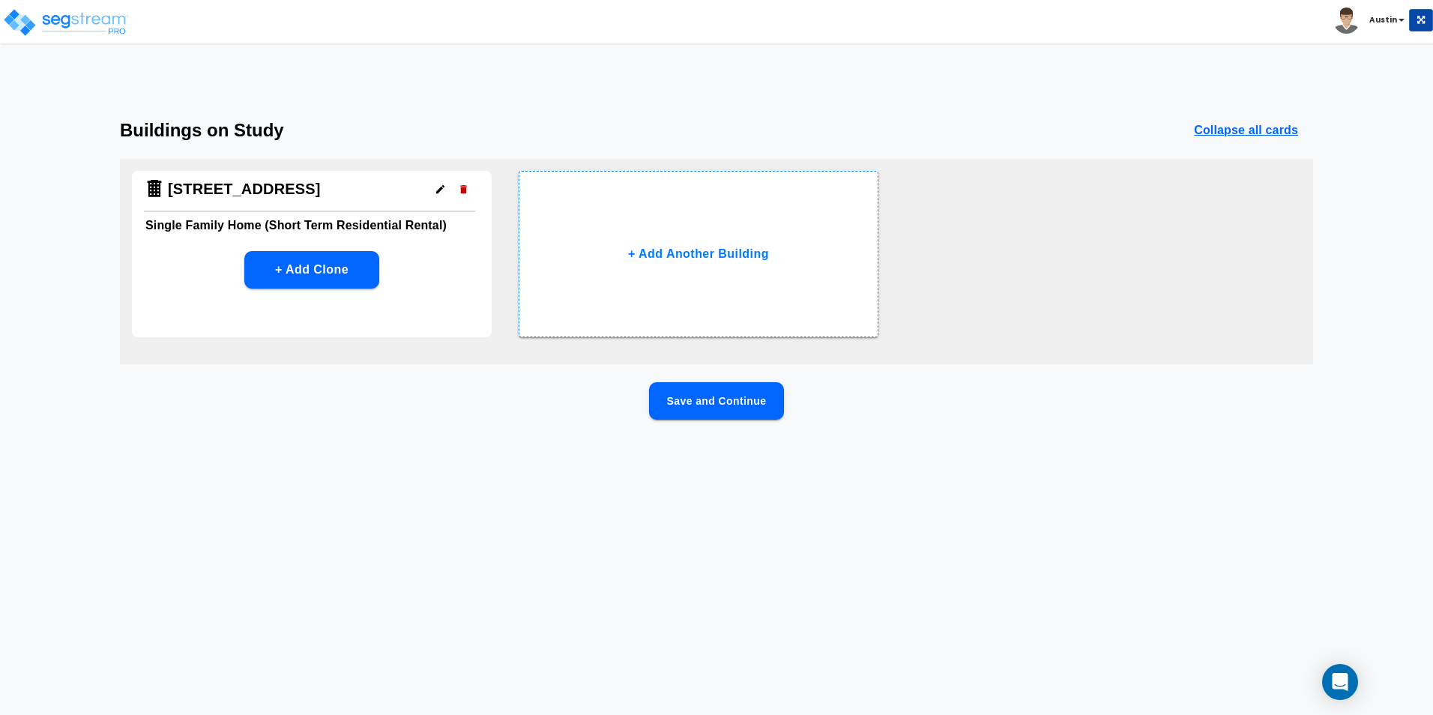
click at [723, 398] on button "Save and Continue" at bounding box center [716, 400] width 135 height 37
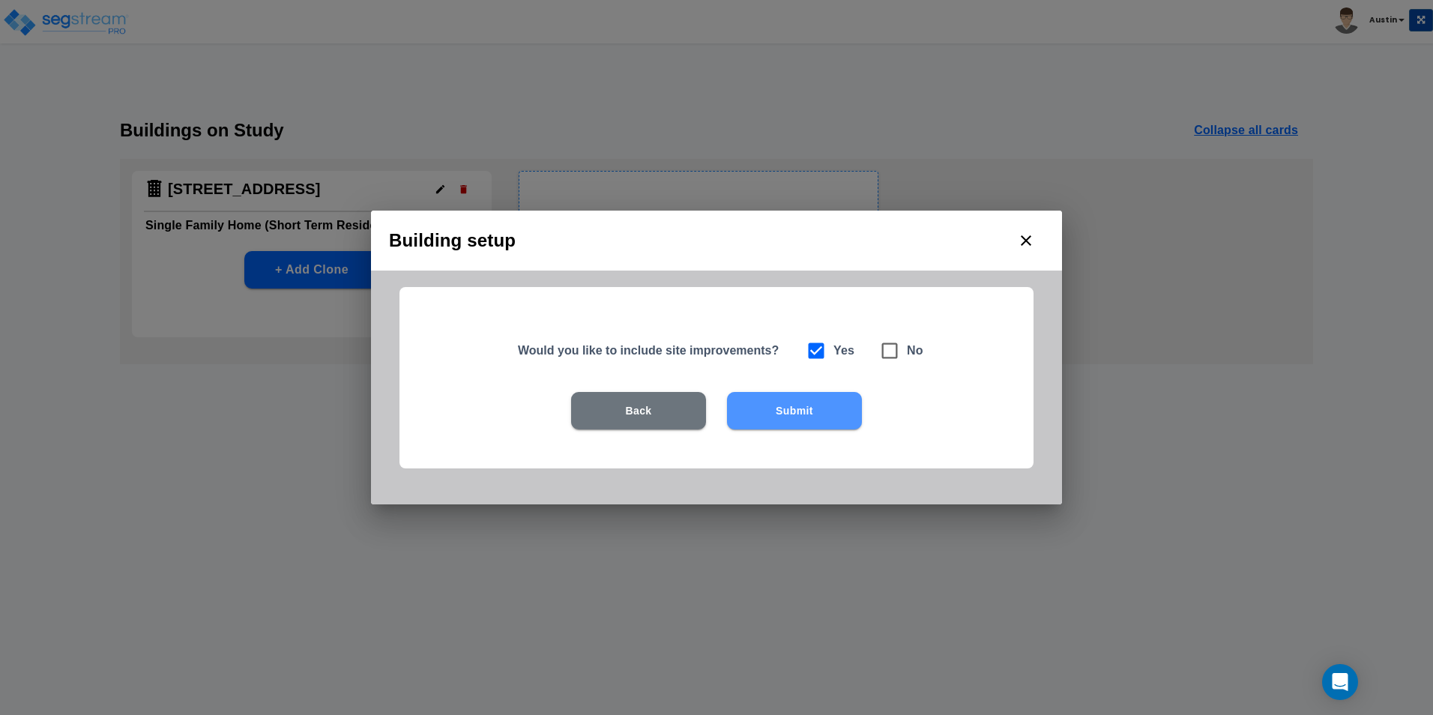
click at [804, 417] on button "Submit" at bounding box center [794, 410] width 135 height 37
